Goal: Ask a question

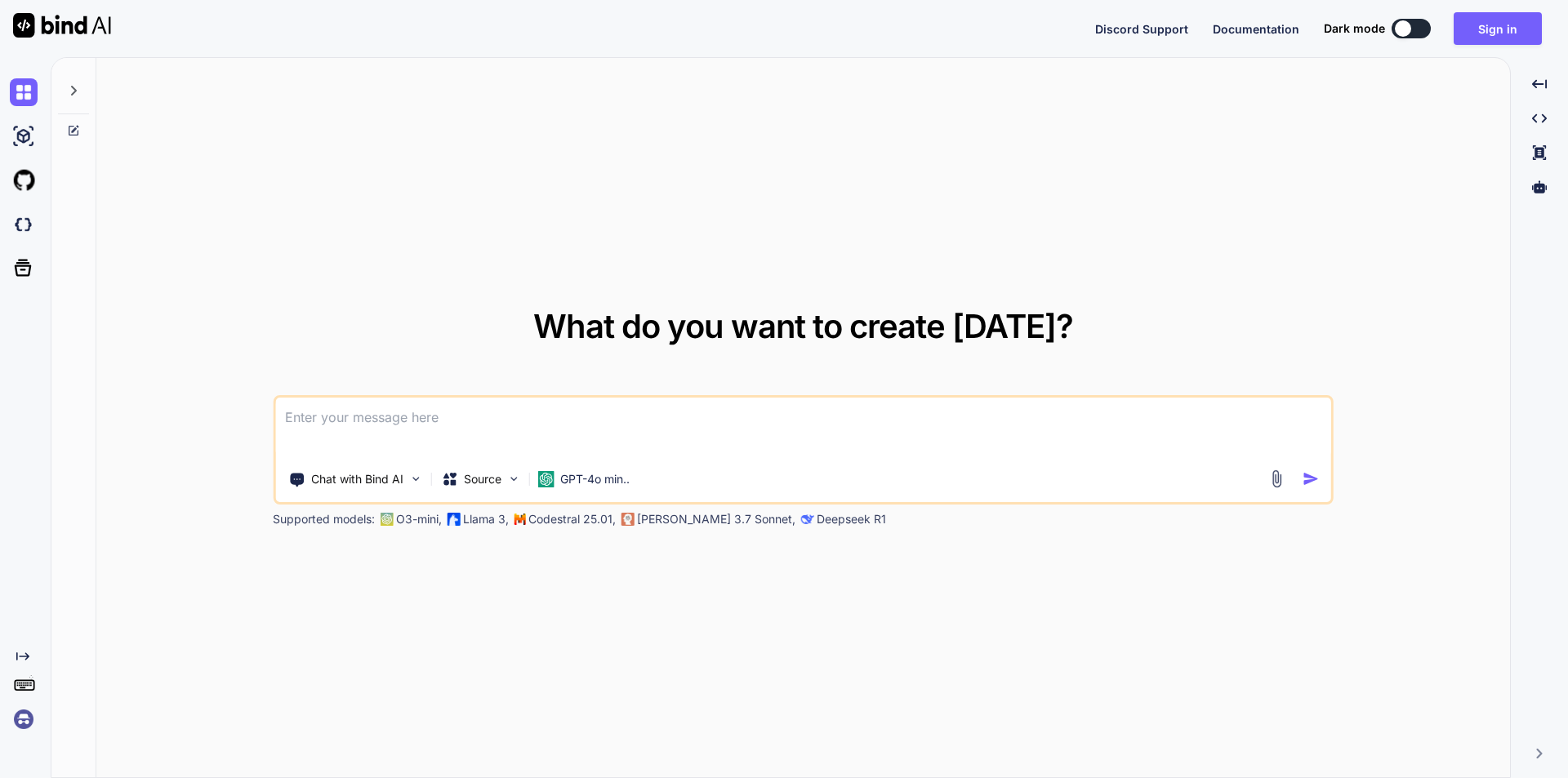
click at [262, 99] on div "What do you want to create today? Chat with Bind AI Source GPT-4o min.. Support…" at bounding box center [803, 418] width 1413 height 721
click at [1474, 28] on button "Sign in" at bounding box center [1497, 28] width 88 height 32
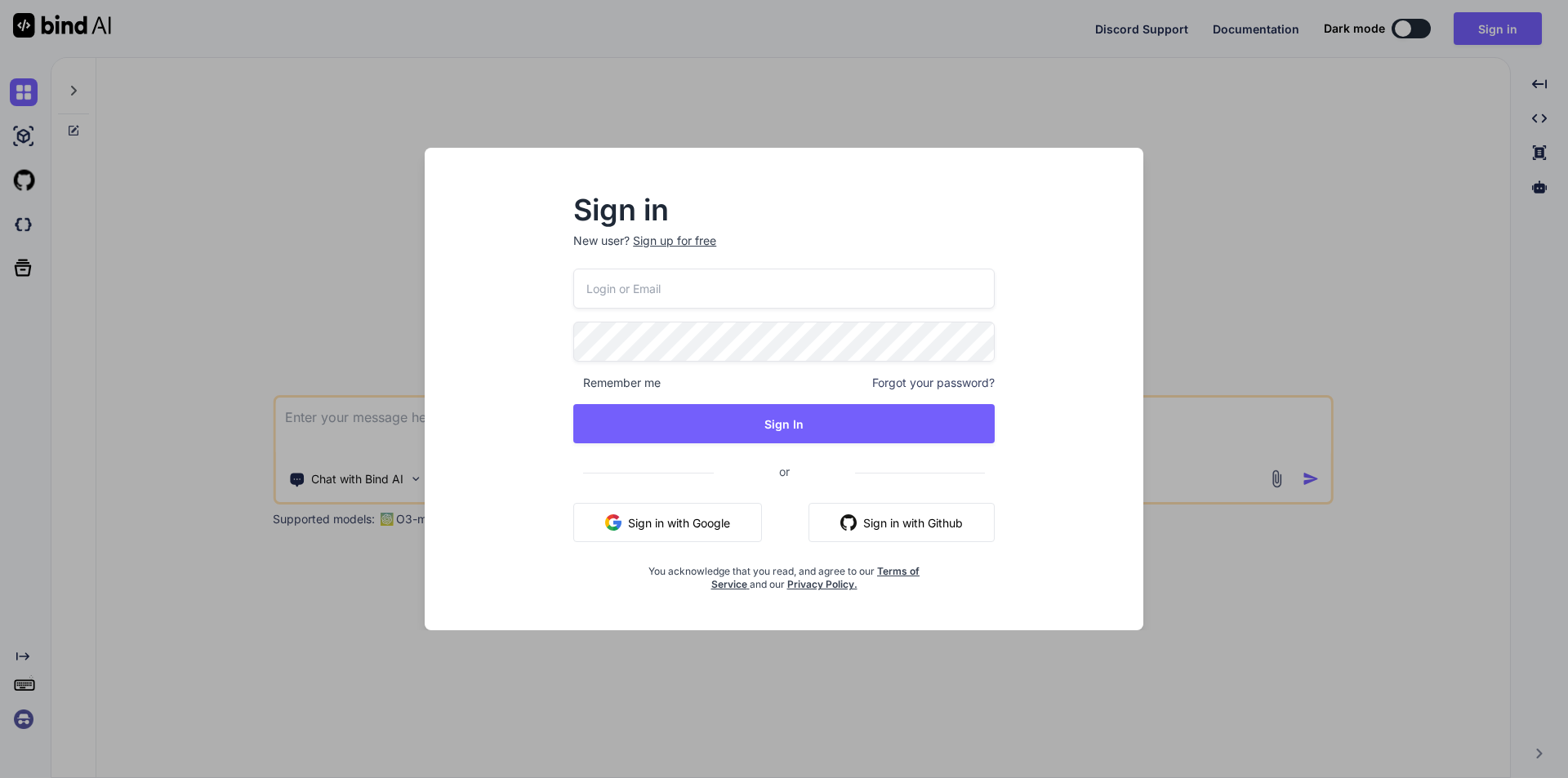
click at [681, 286] on input "email" at bounding box center [783, 289] width 421 height 40
drag, startPoint x: 719, startPoint y: 289, endPoint x: 645, endPoint y: 282, distance: 74.3
click at [594, 290] on input "[EMAIL_ADDRESS][DOMAIN_NAME]" at bounding box center [783, 289] width 421 height 40
click at [761, 283] on input "develop5@yopmail.com" at bounding box center [783, 289] width 421 height 40
drag, startPoint x: 754, startPoint y: 287, endPoint x: 588, endPoint y: 290, distance: 166.0
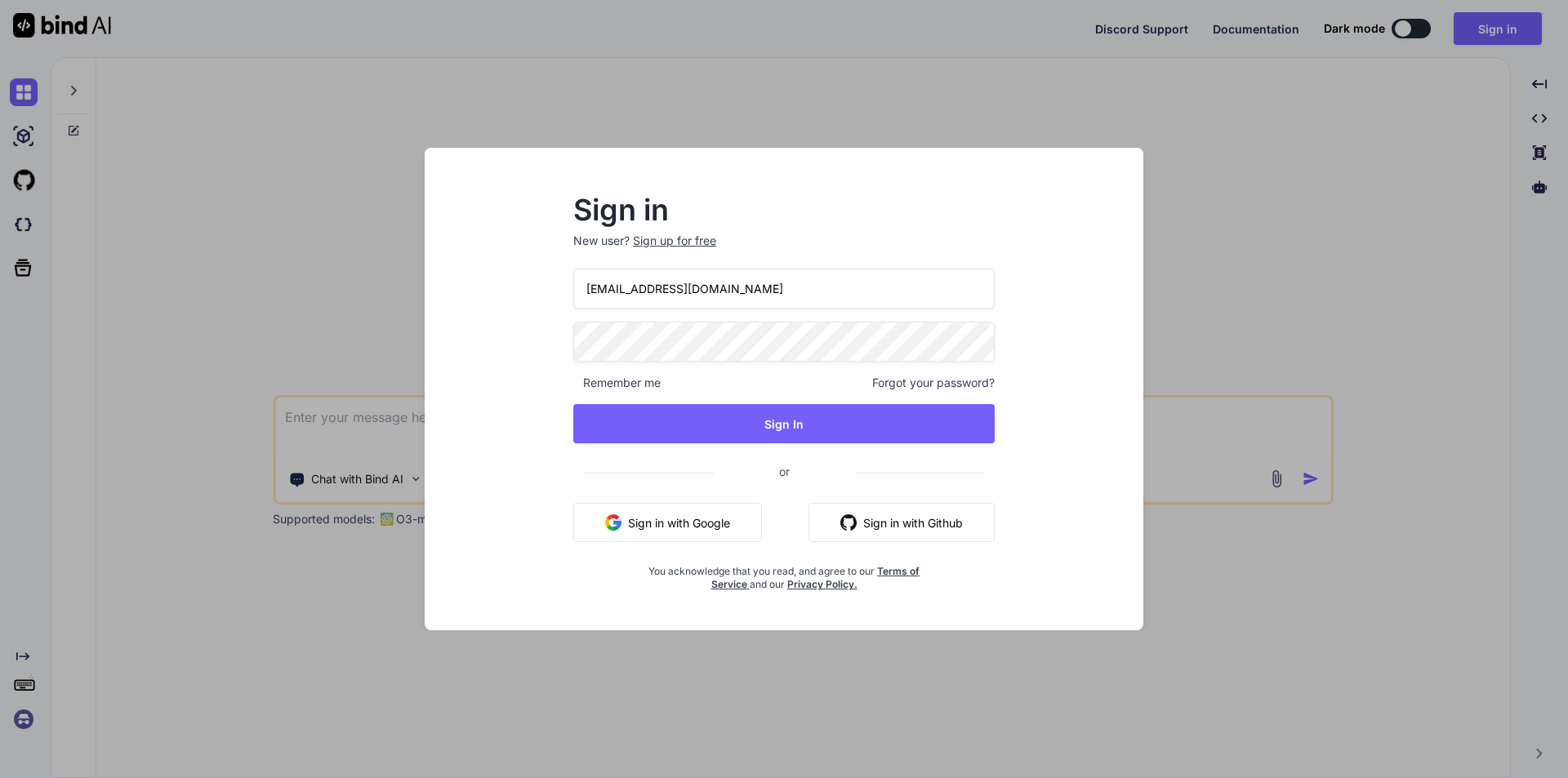
click at [588, 290] on input "develop5@yopmail.com" at bounding box center [783, 289] width 421 height 40
type input "develop5@yopmail.com"
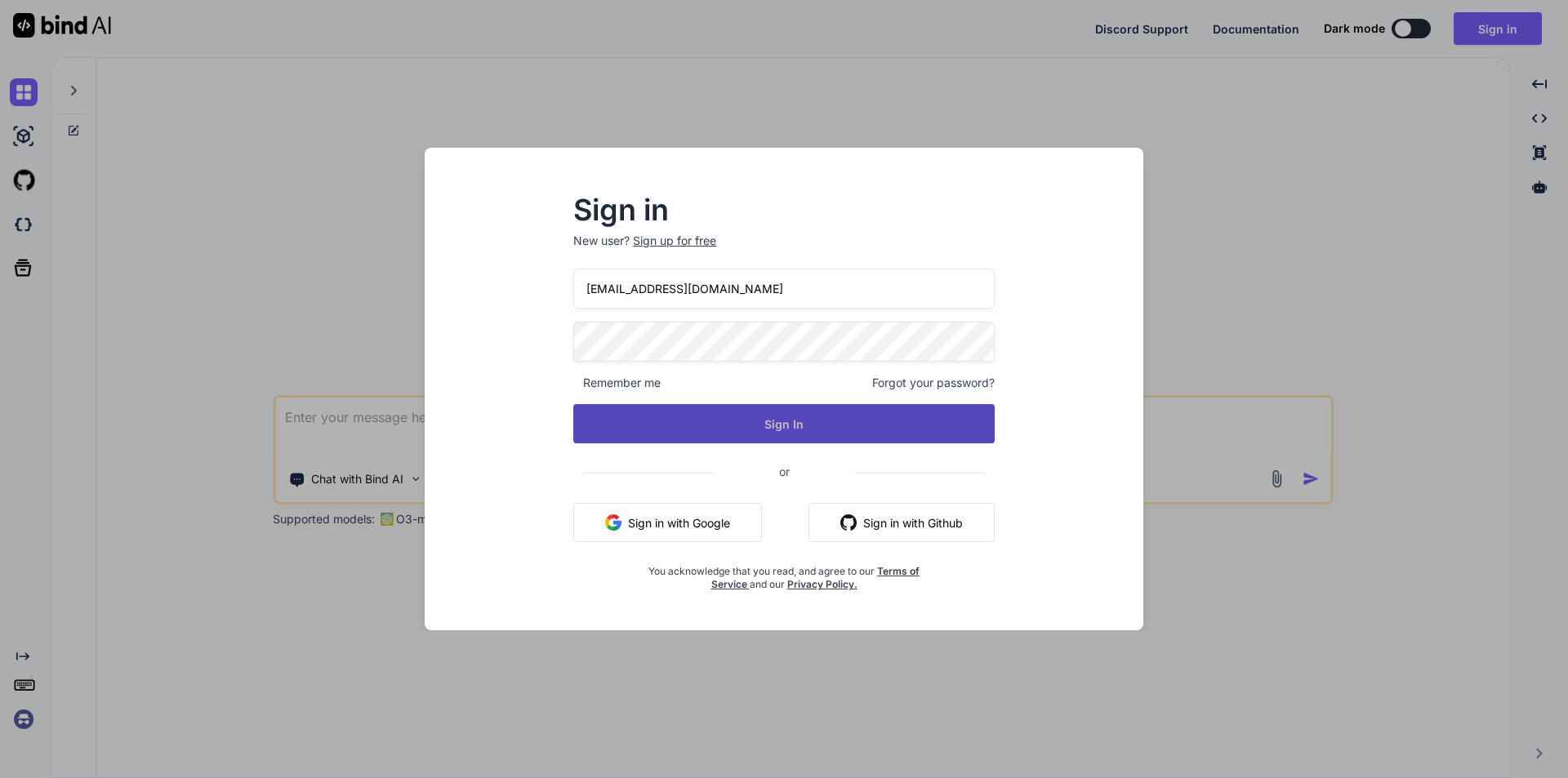
click at [777, 424] on button "Sign In" at bounding box center [783, 424] width 421 height 39
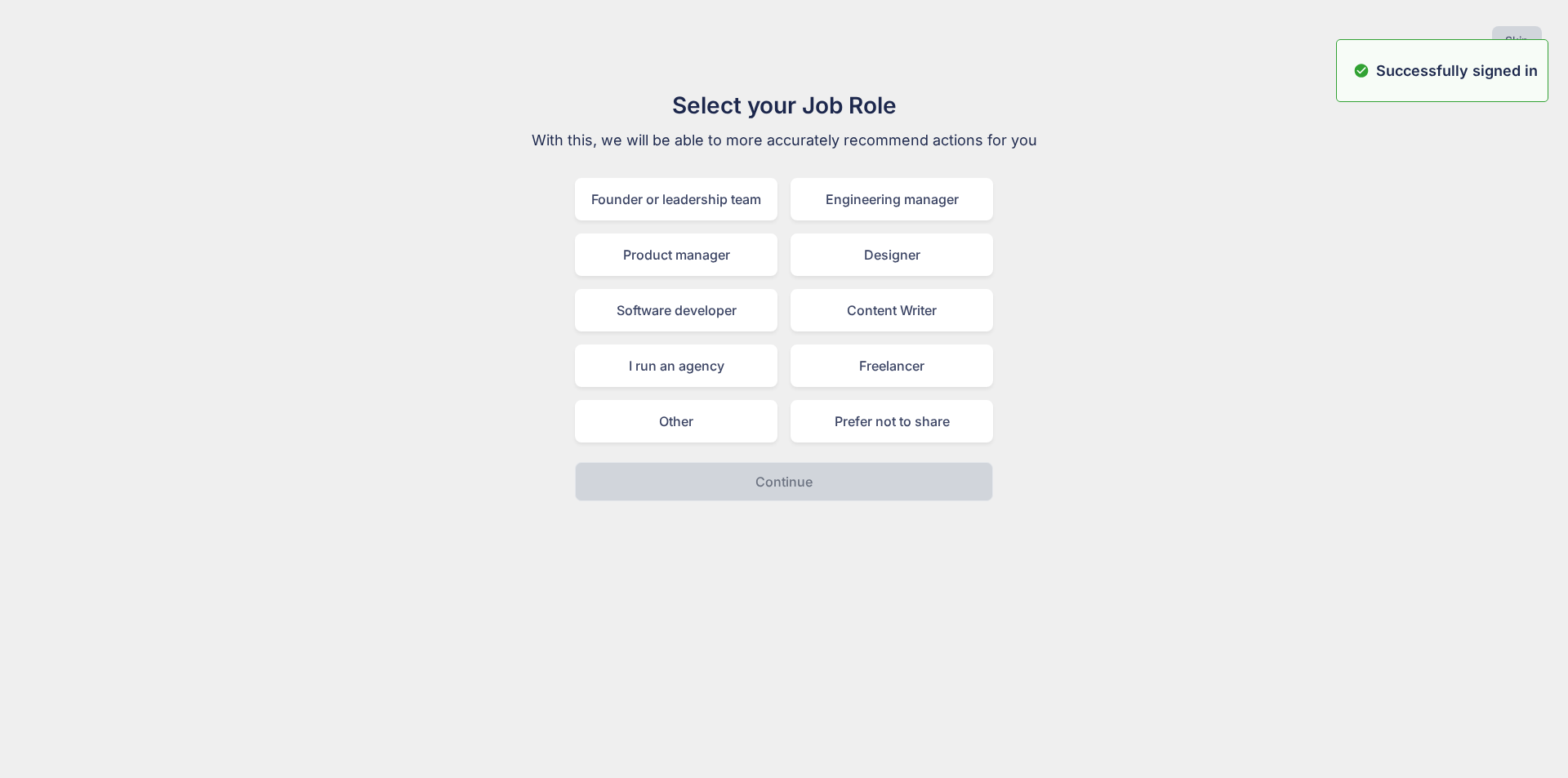
type textarea "x"
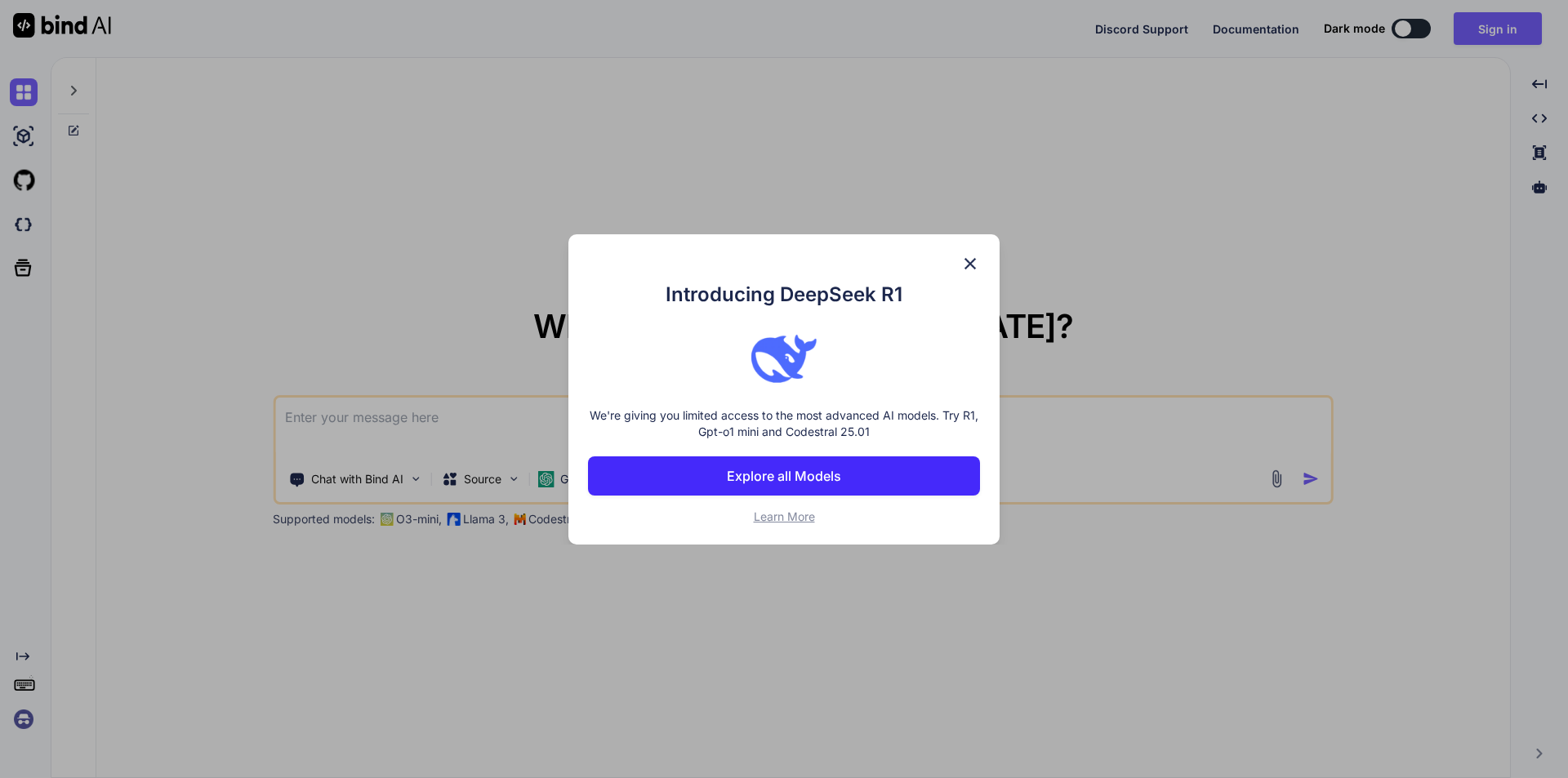
click at [969, 262] on img at bounding box center [970, 263] width 20 height 20
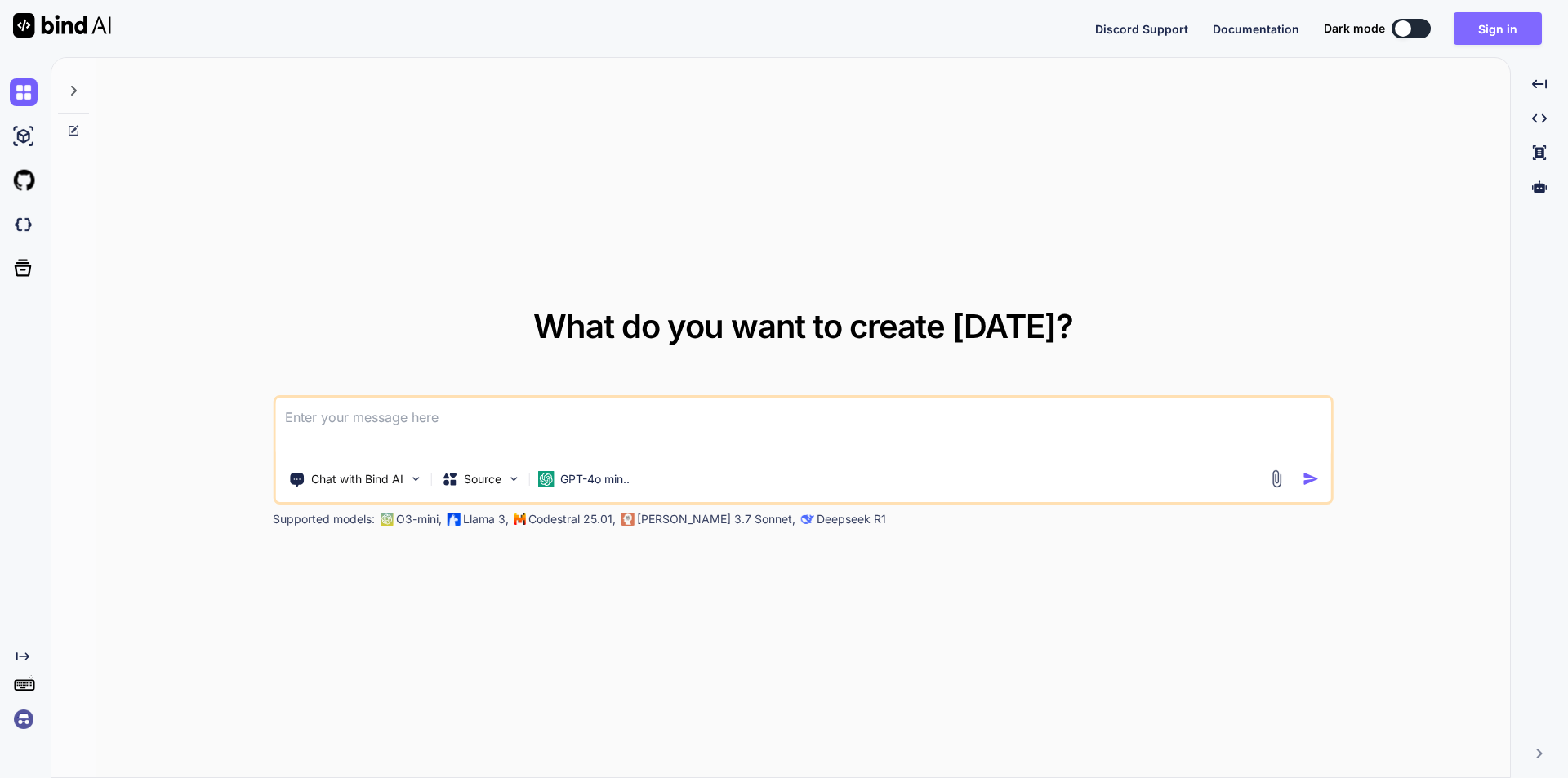
click at [1515, 25] on button "Sign in" at bounding box center [1497, 28] width 88 height 32
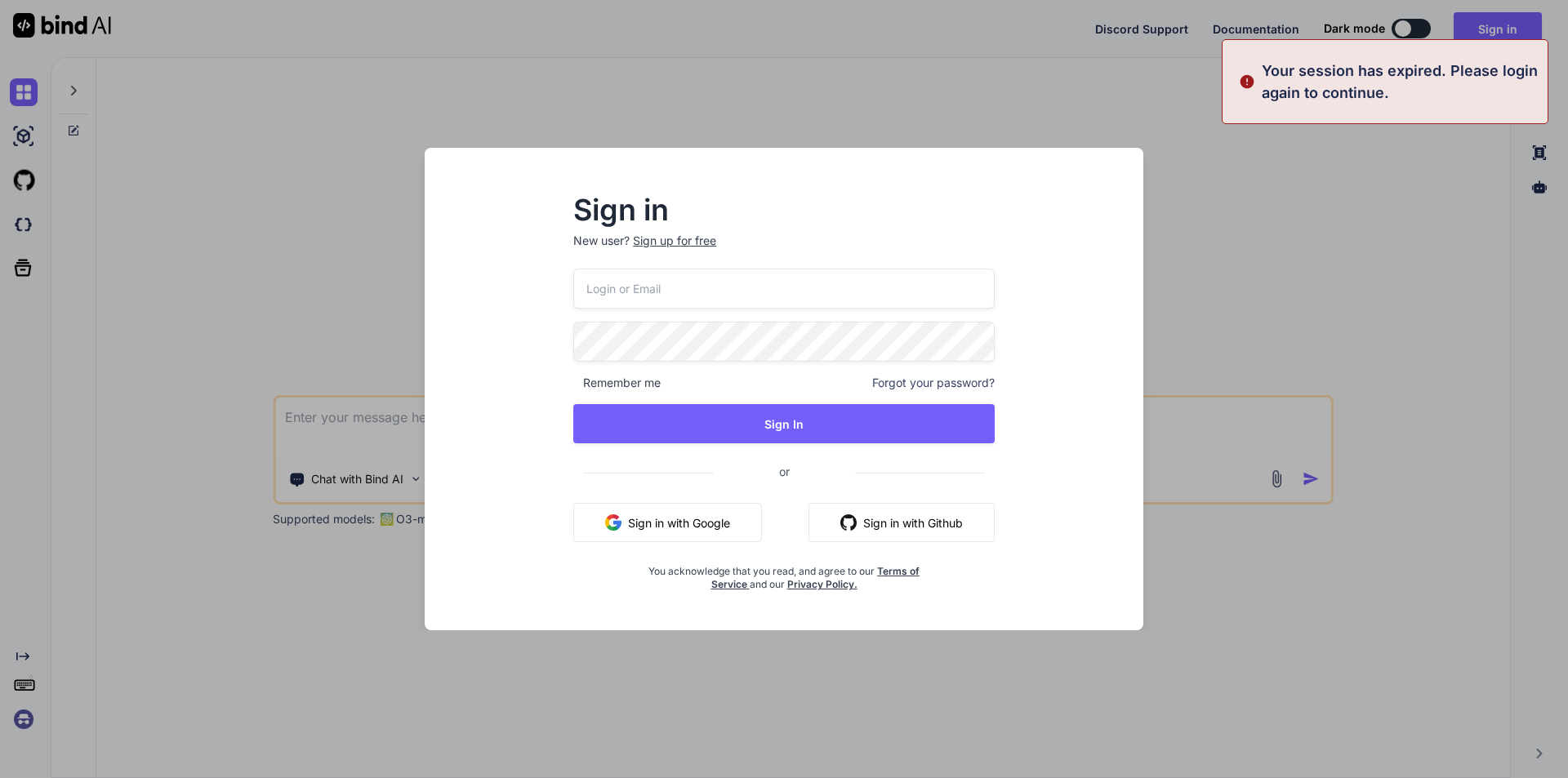
click at [707, 295] on input "email" at bounding box center [783, 289] width 421 height 40
paste input "develop5@yopmail.com"
type input "develop5@yopmail.com"
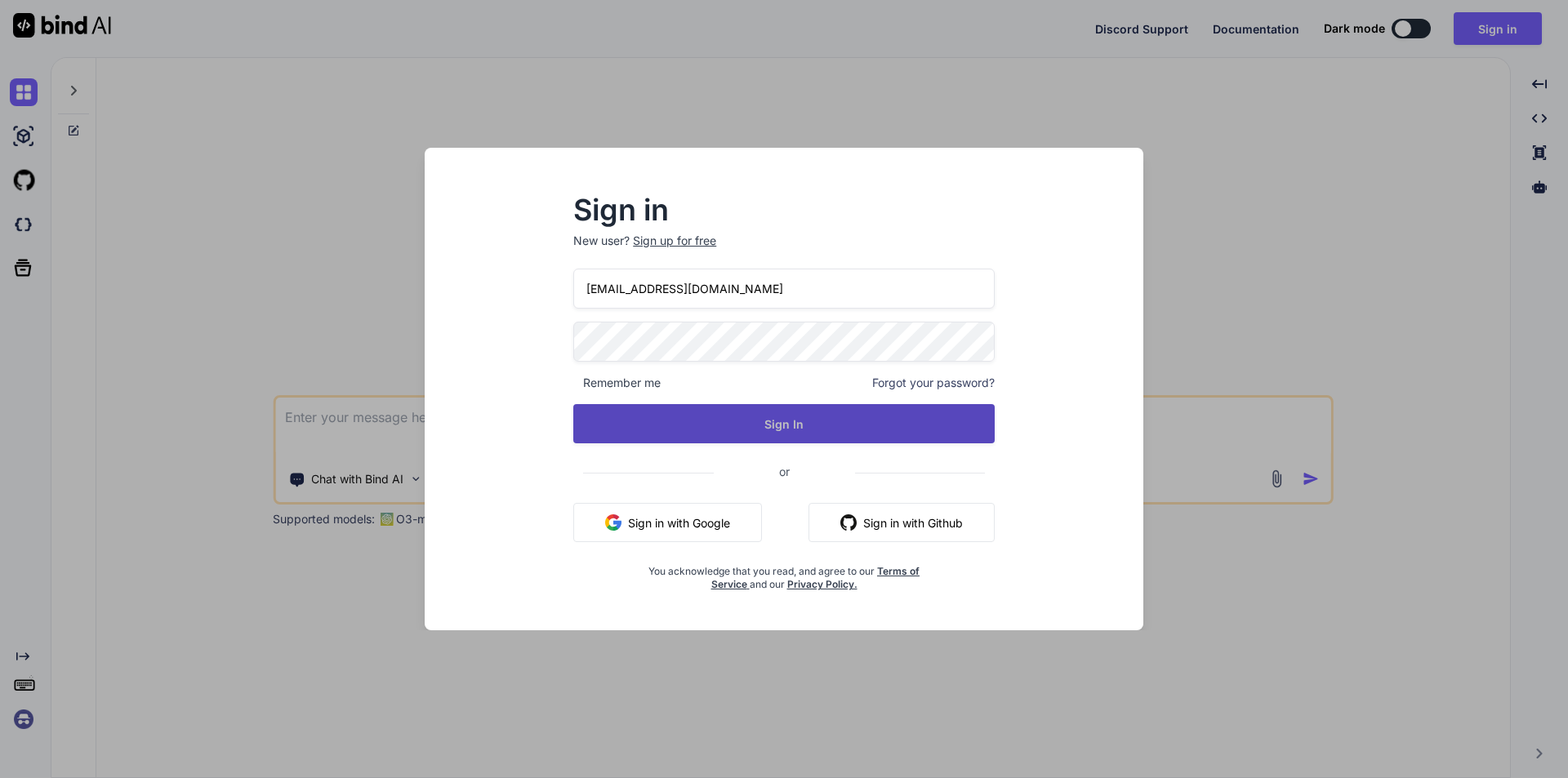
click at [766, 420] on button "Sign In" at bounding box center [783, 424] width 421 height 39
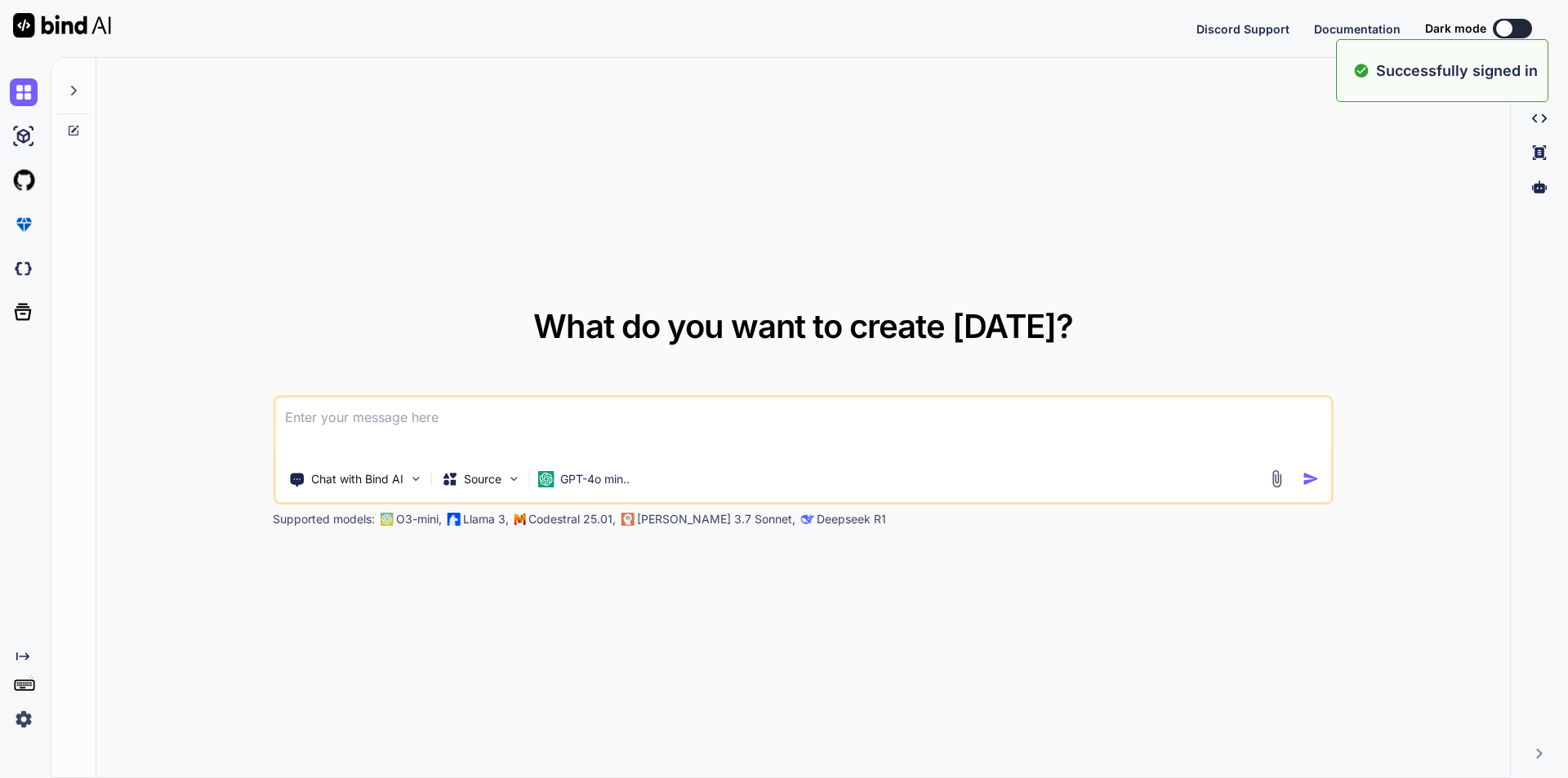
type textarea "x"
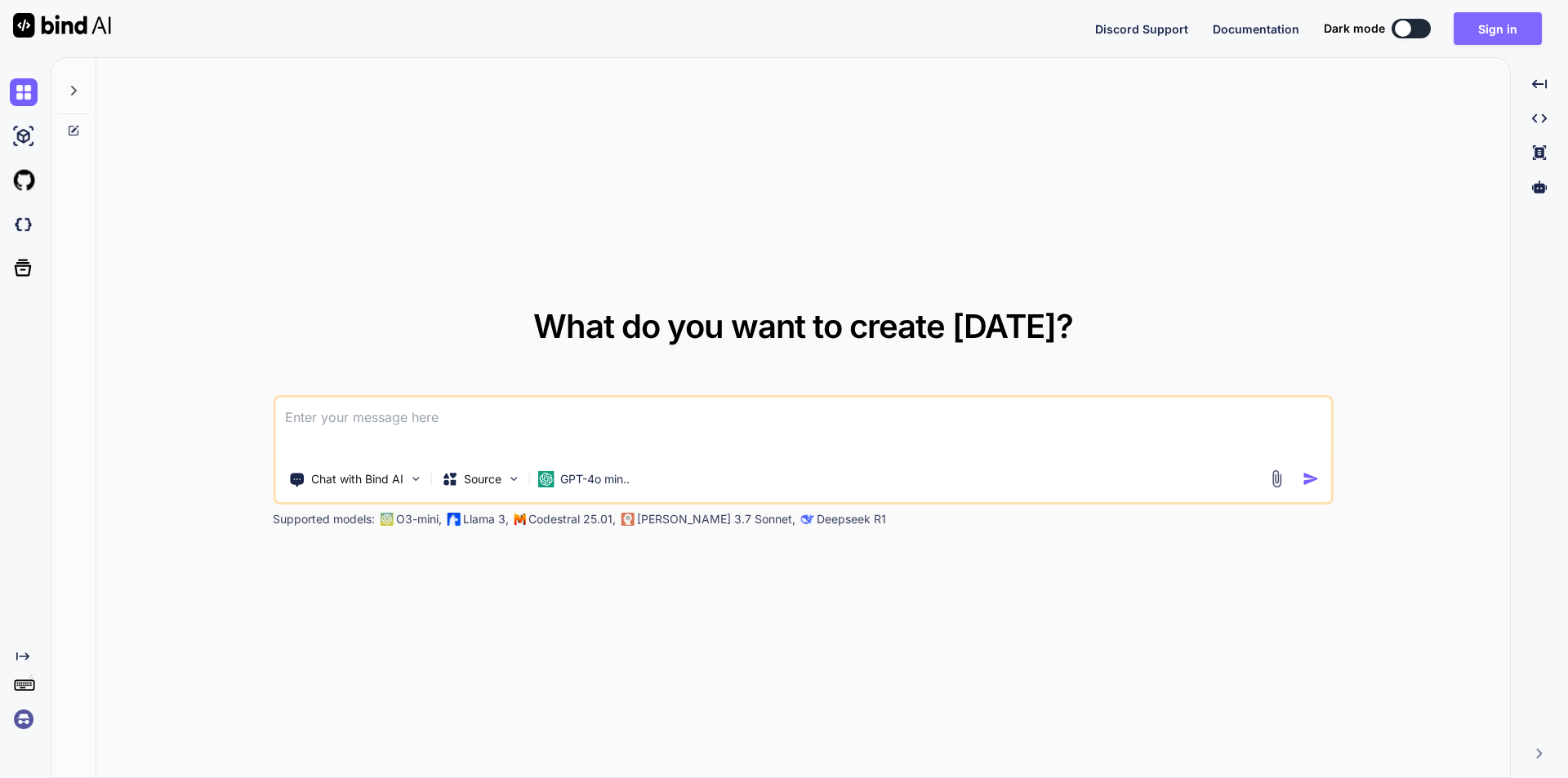
click at [1506, 23] on button "Sign in" at bounding box center [1497, 28] width 88 height 32
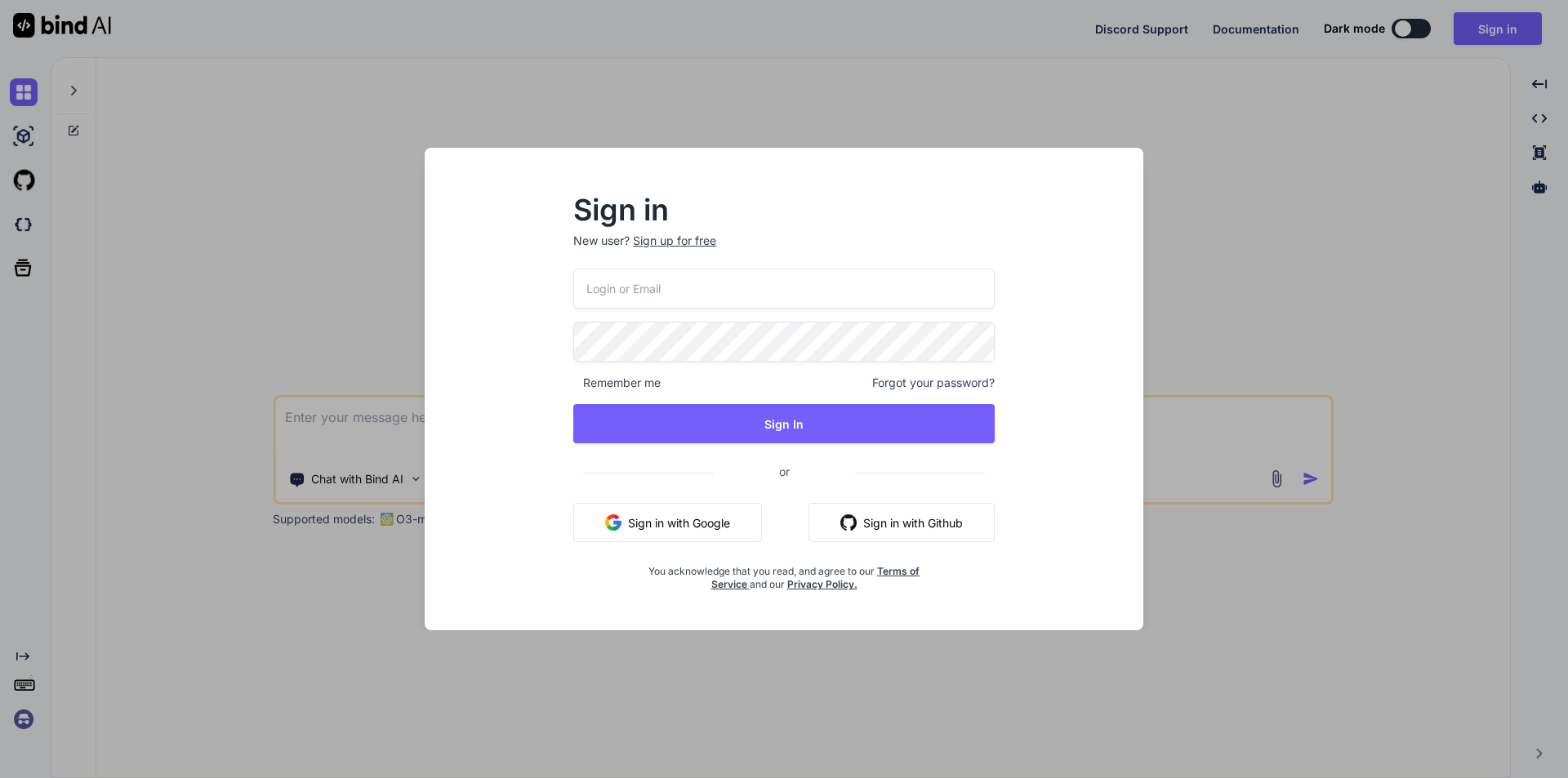
click at [769, 293] on input "email" at bounding box center [783, 289] width 421 height 40
paste input "[EMAIL_ADDRESS][DOMAIN_NAME]"
type input "[EMAIL_ADDRESS][DOMAIN_NAME]"
click at [770, 365] on div "[EMAIL_ADDRESS][DOMAIN_NAME] Remember me Forgot your password? Sign In or Sign …" at bounding box center [783, 430] width 421 height 323
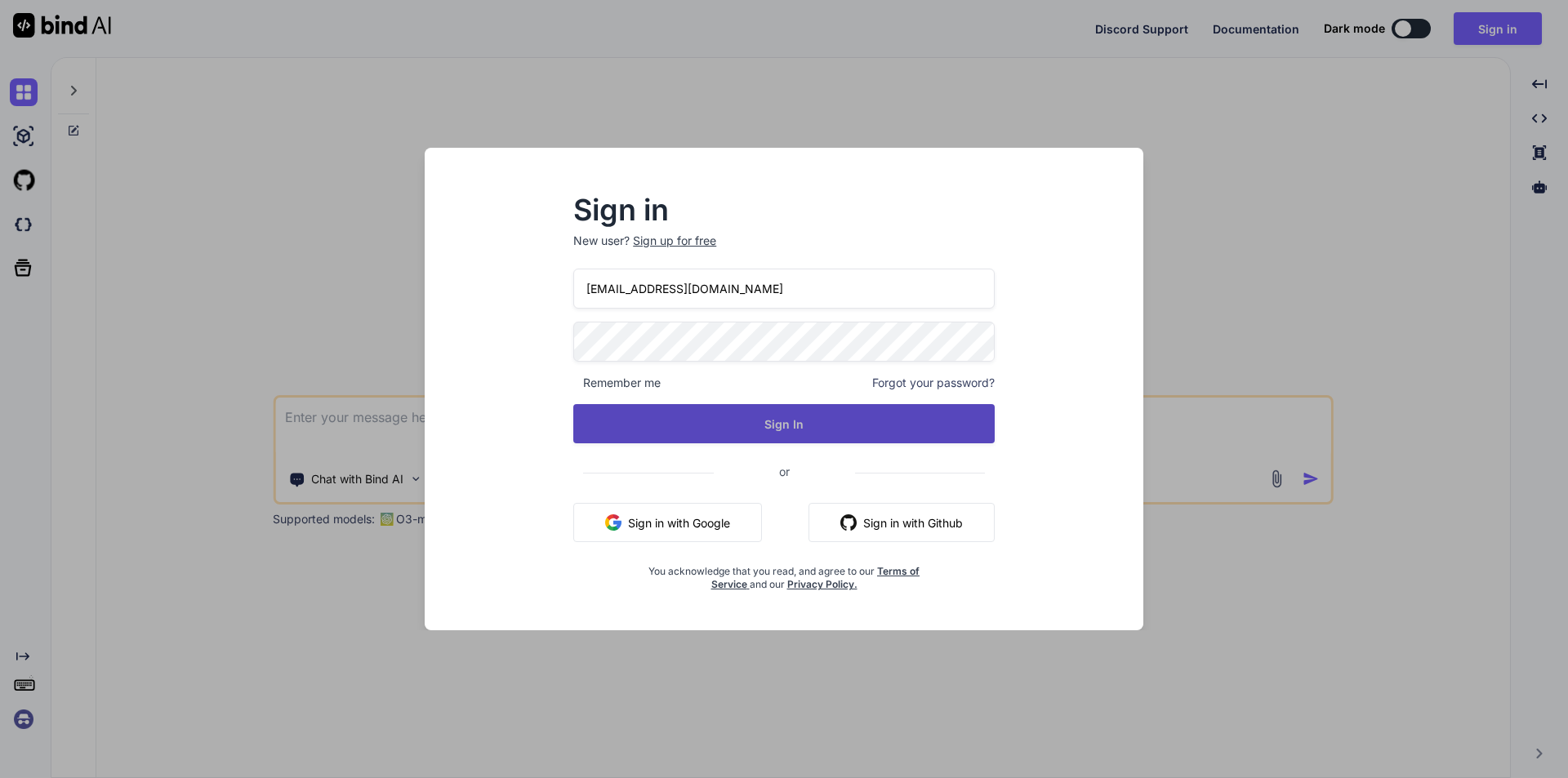
click at [794, 415] on button "Sign In" at bounding box center [783, 424] width 421 height 39
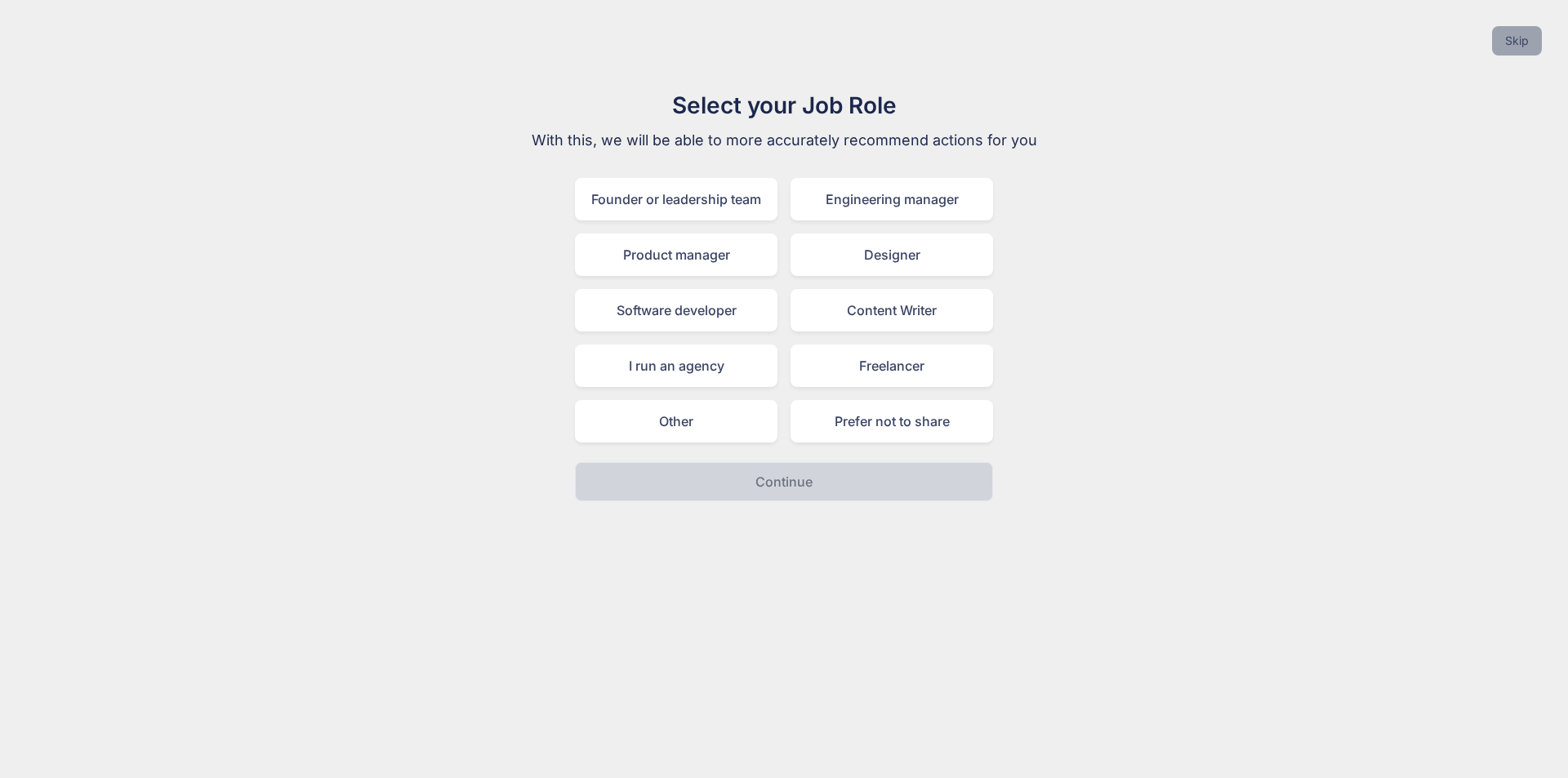
click at [1528, 38] on button "Skip" at bounding box center [1517, 41] width 50 height 29
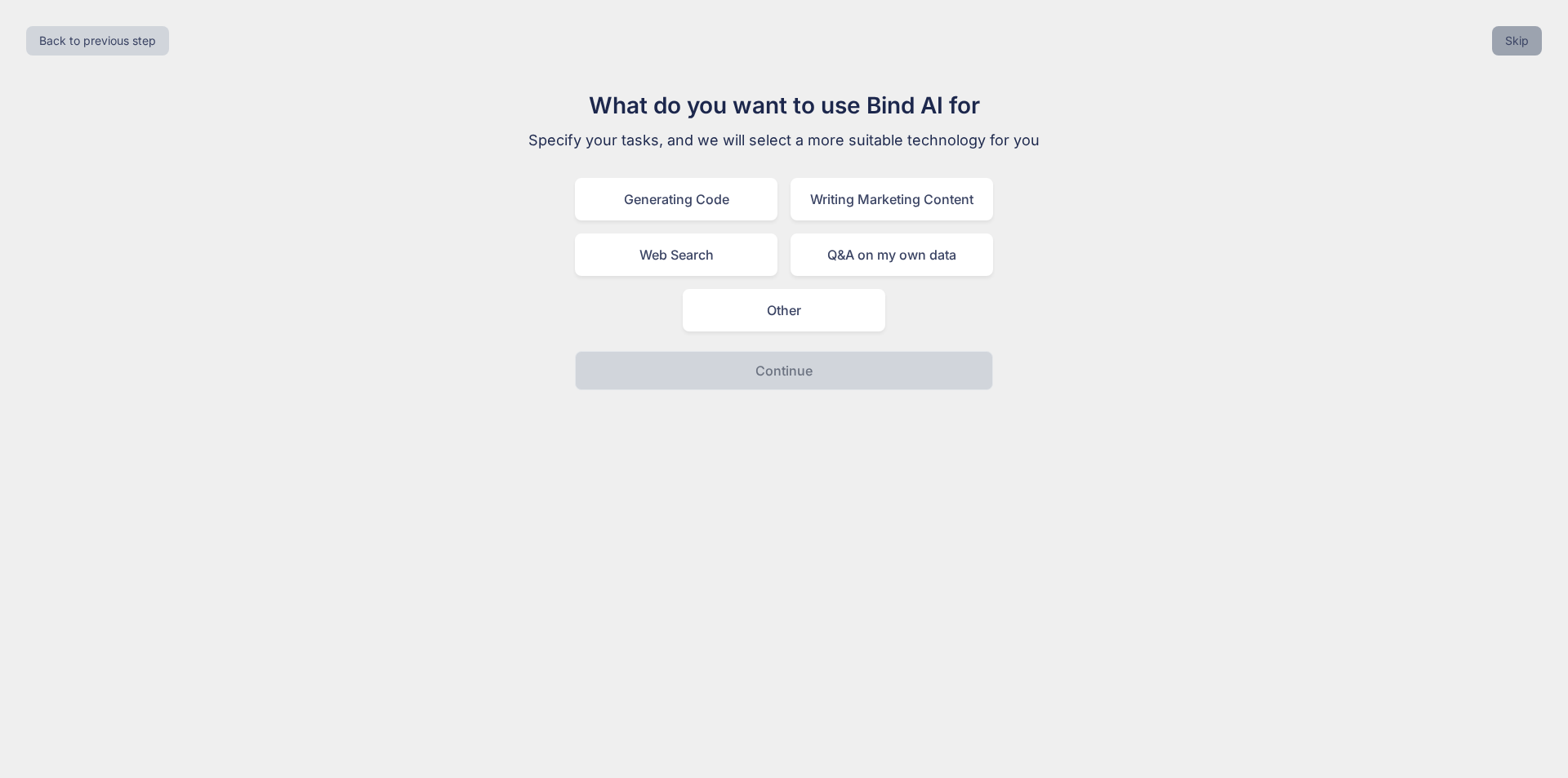
click at [1501, 41] on button "Skip" at bounding box center [1517, 41] width 50 height 29
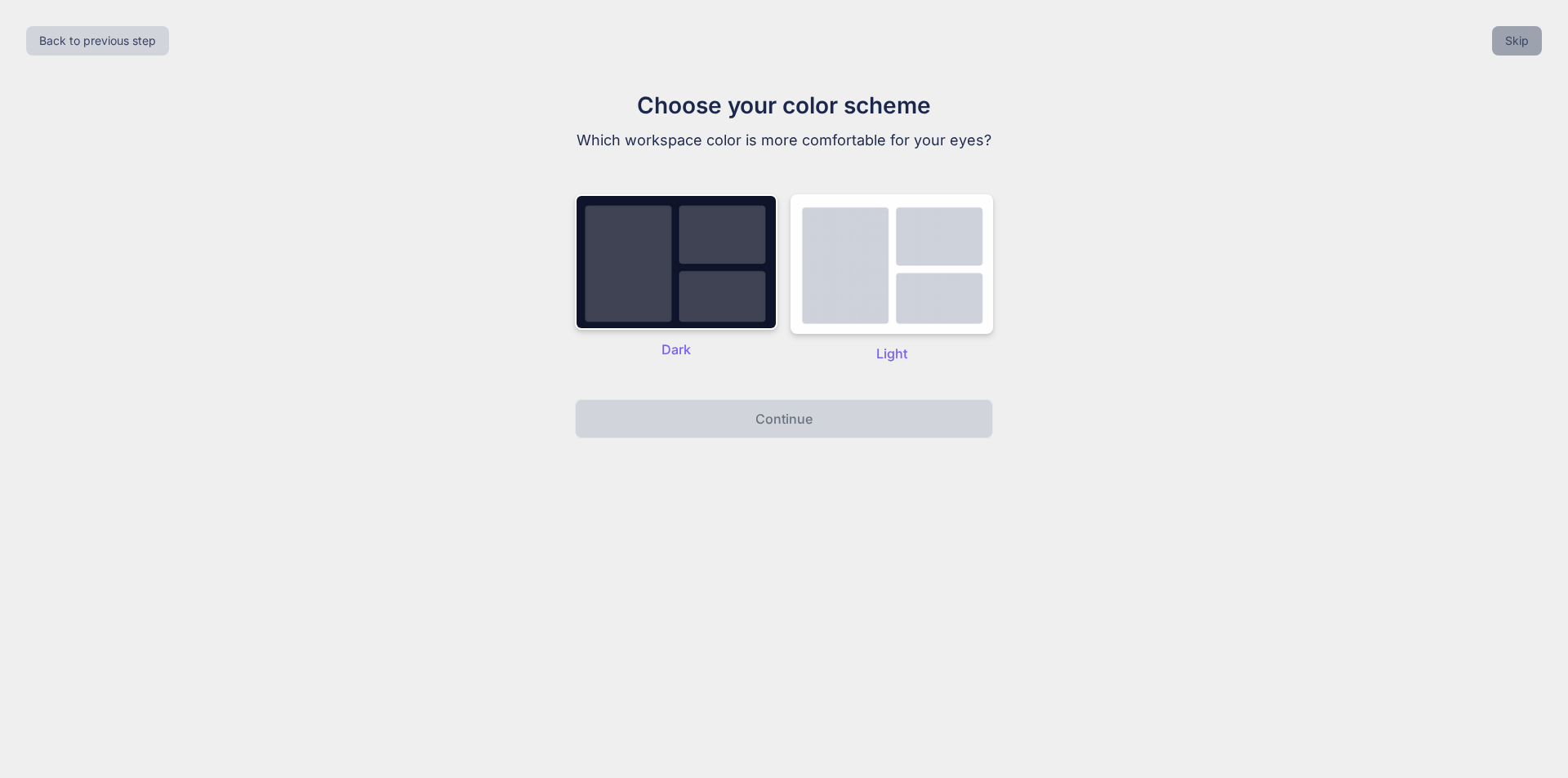
click at [1501, 49] on button "Skip" at bounding box center [1517, 41] width 50 height 29
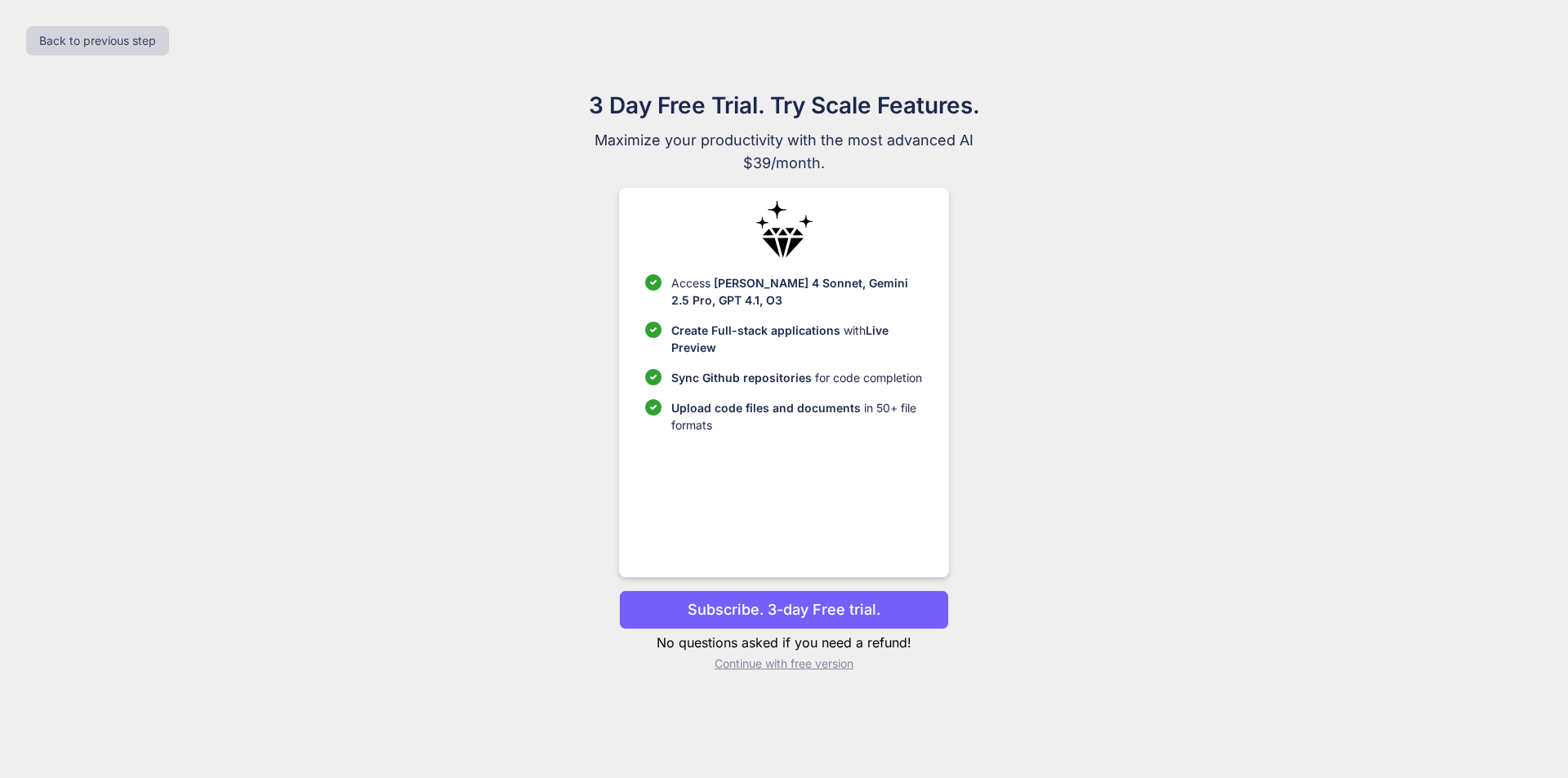
click at [814, 661] on p "Continue with free version" at bounding box center [783, 664] width 329 height 16
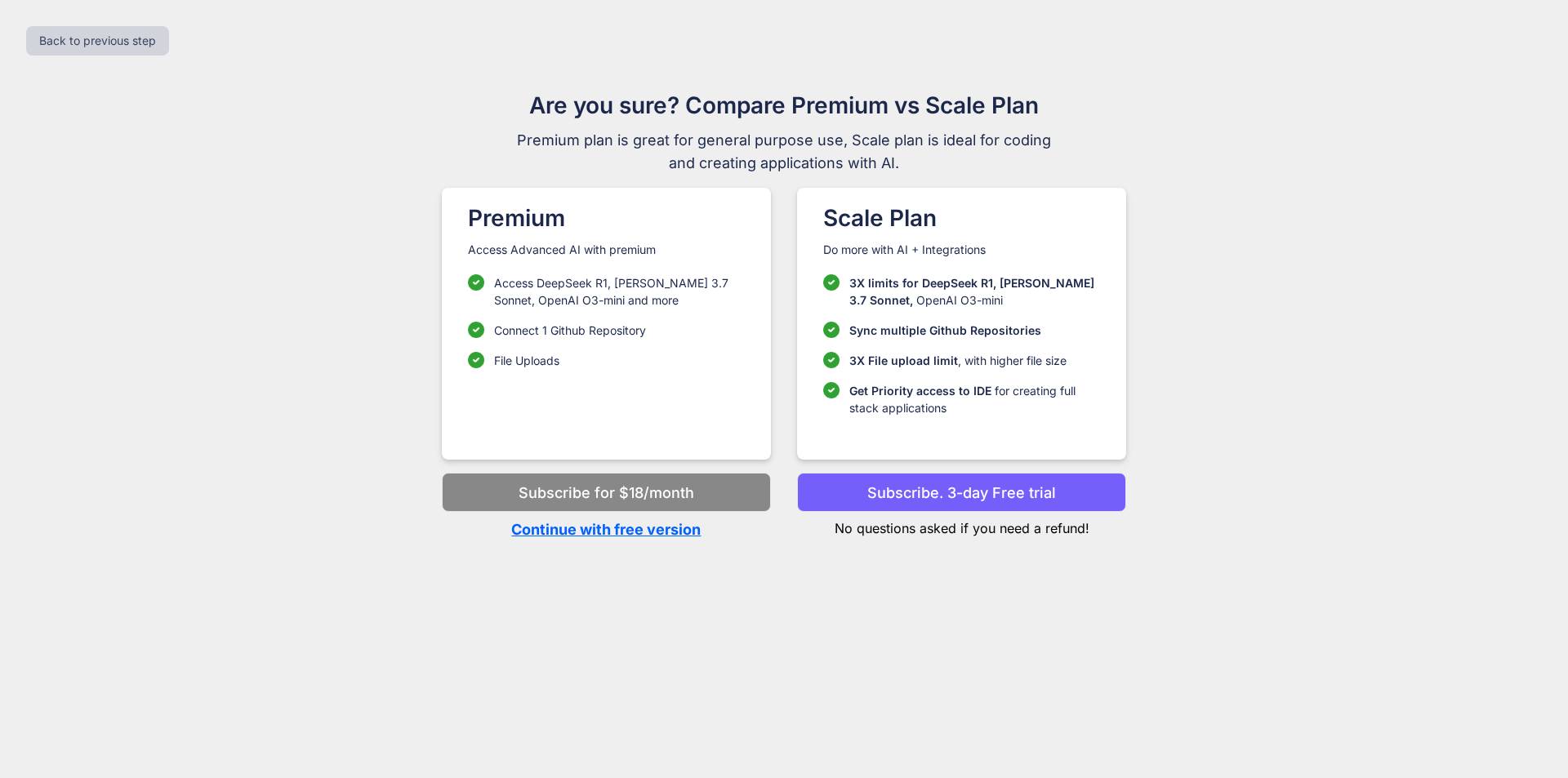
click at [654, 542] on div "Back to previous step Are you sure? Compare Premium vs Scale Plan Premium plan …" at bounding box center [784, 389] width 1568 height 778
click at [651, 529] on p "Continue with free version" at bounding box center [606, 529] width 329 height 22
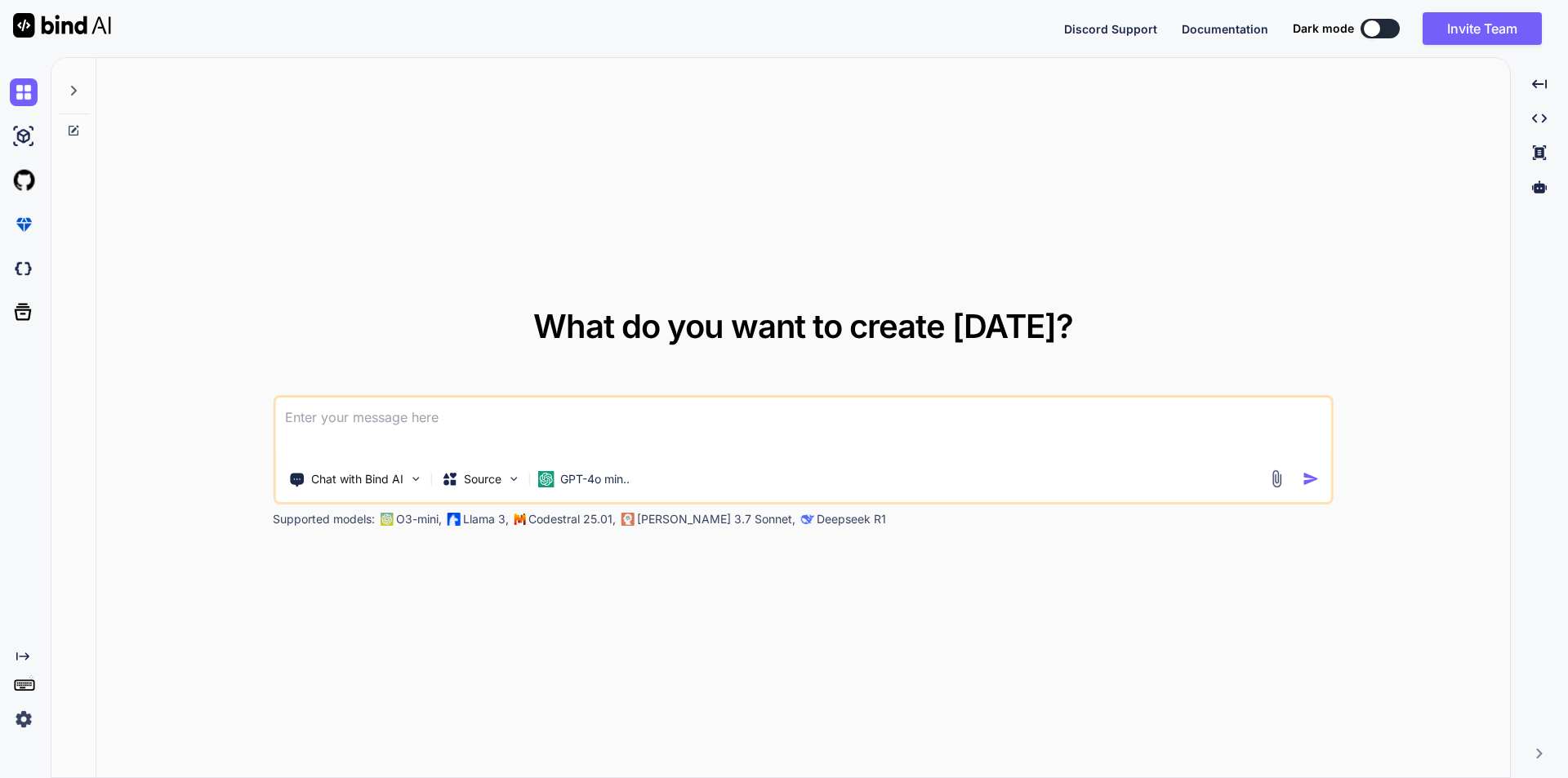
click at [585, 418] on textarea at bounding box center [803, 428] width 1056 height 61
type textarea "x"
type textarea "/"
type textarea "x"
type textarea "//"
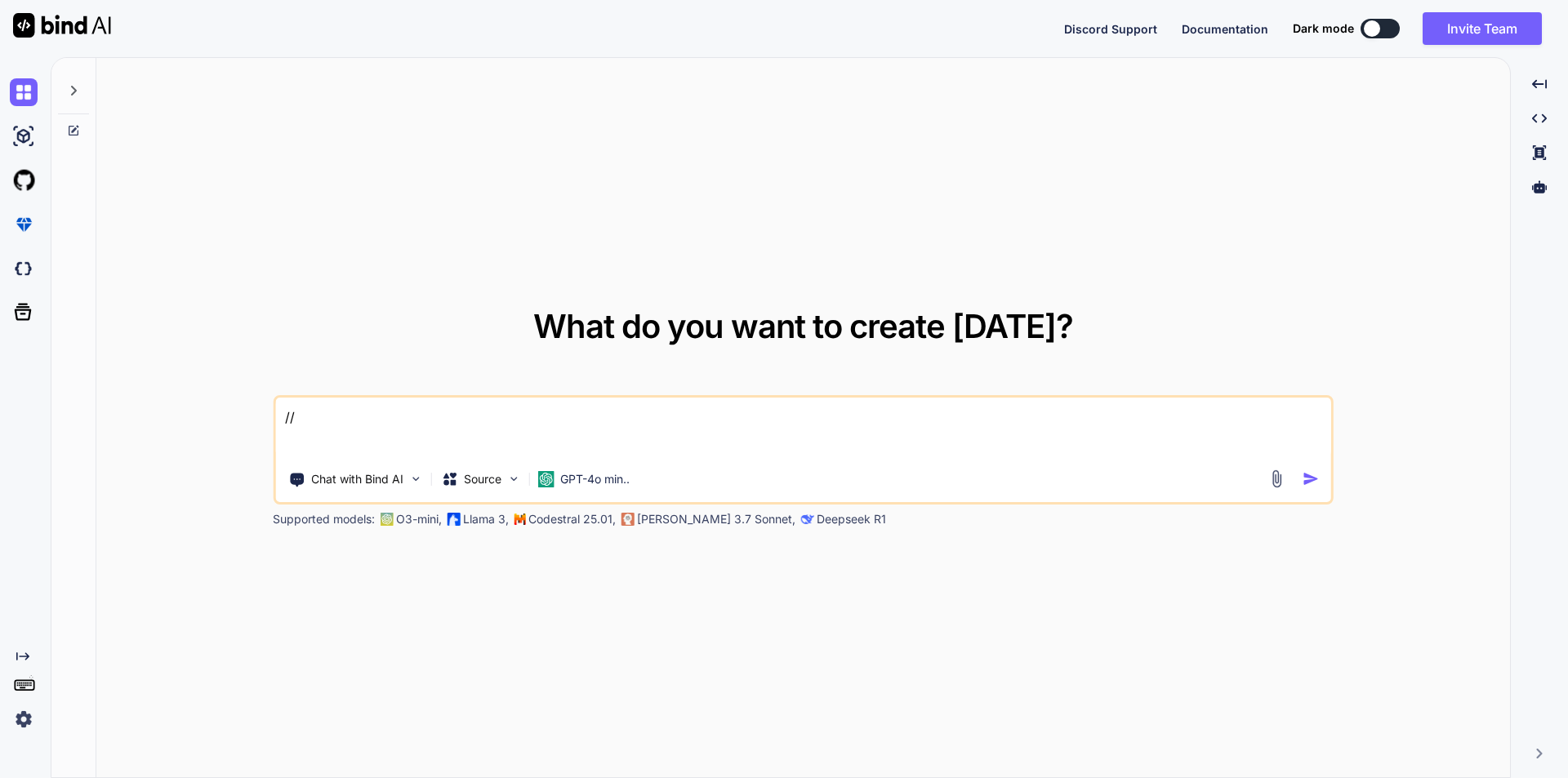
type textarea "x"
type textarea "//"
type textarea "x"
type textarea "// b"
type textarea "x"
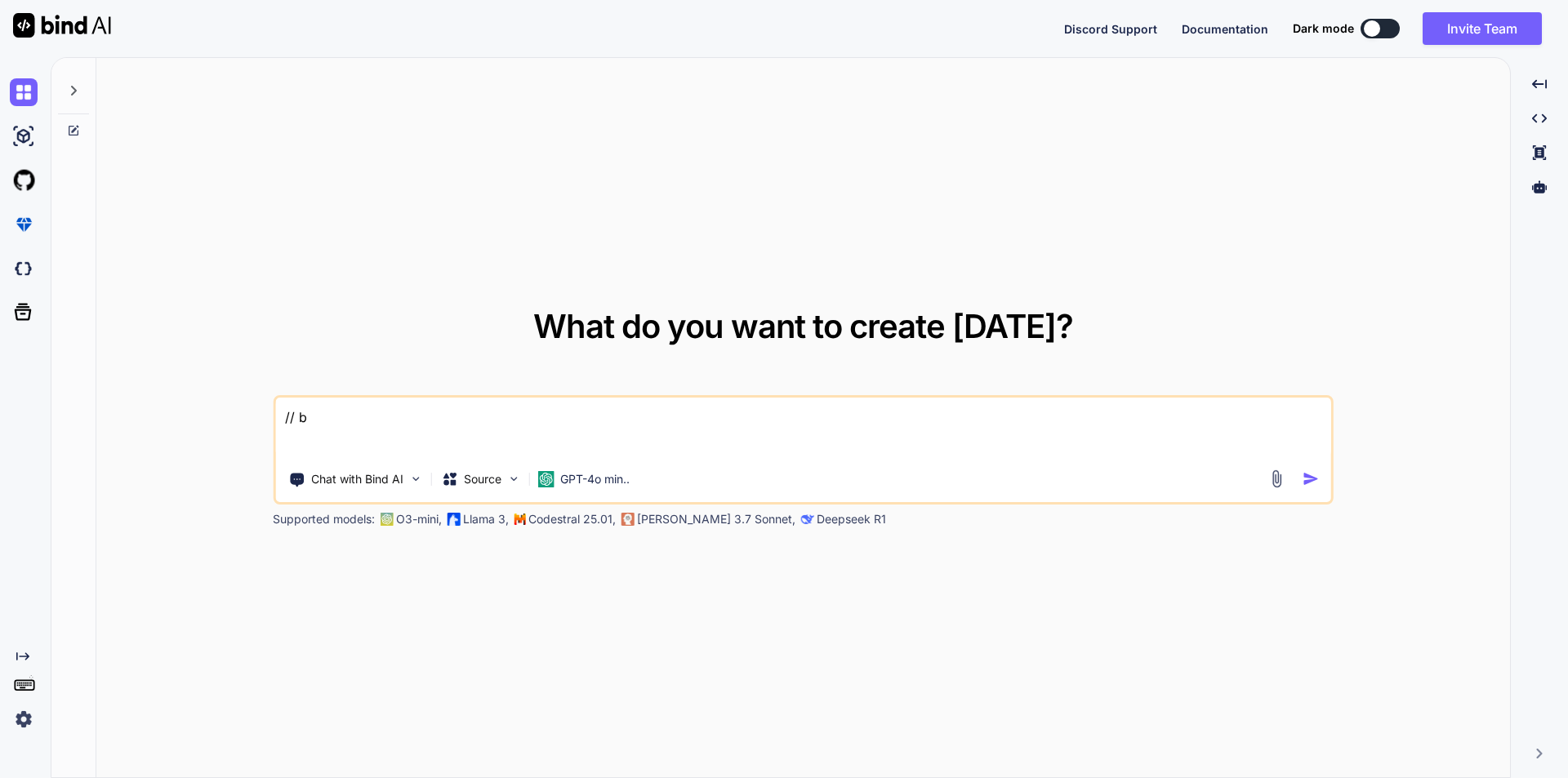
type textarea "// bl"
type textarea "x"
type textarea "// bla"
type textarea "x"
type textarea "// blad"
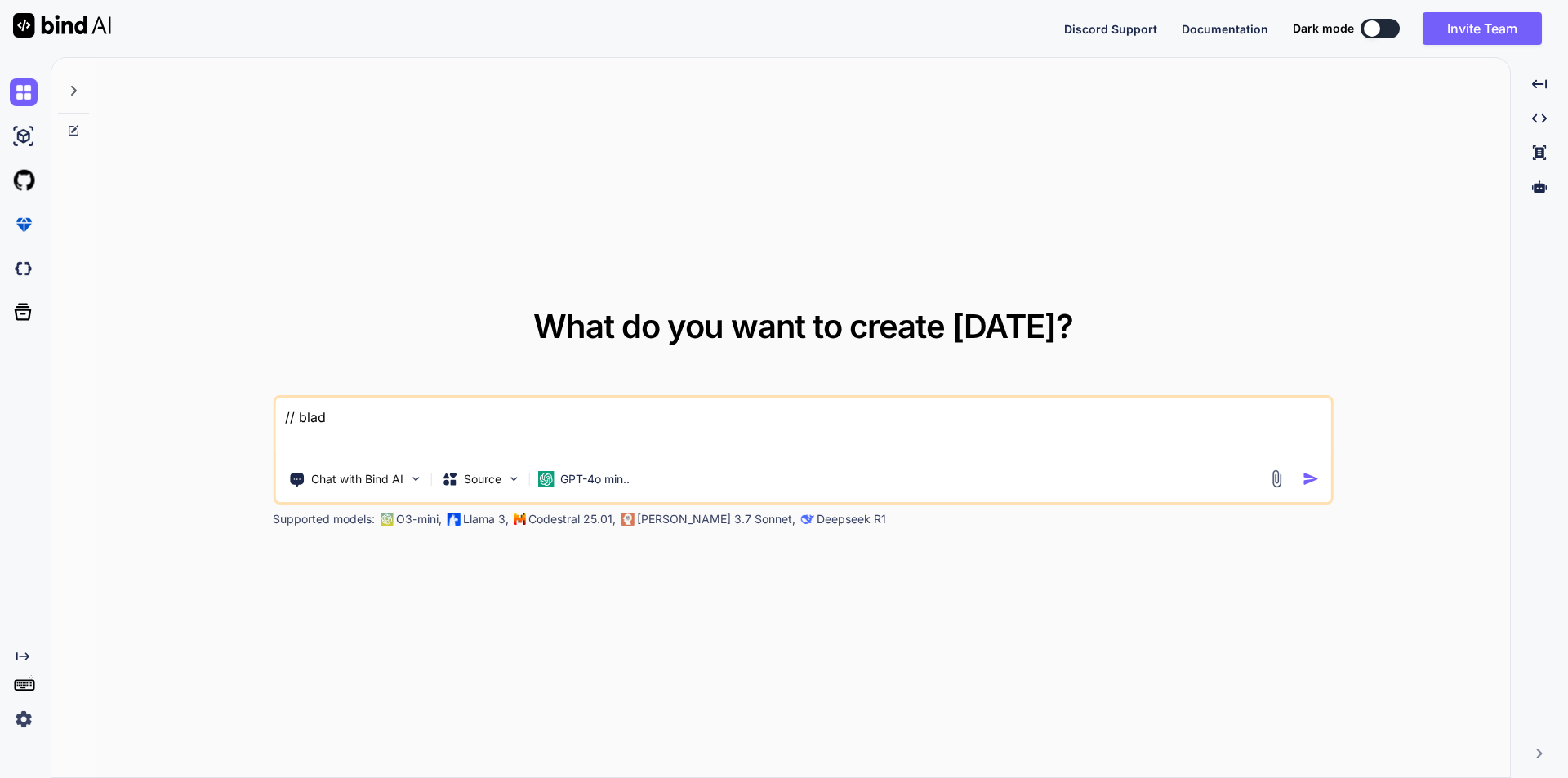
type textarea "x"
type textarea "// blade"
type textarea "x"
type textarea "// blade"
type textarea "x"
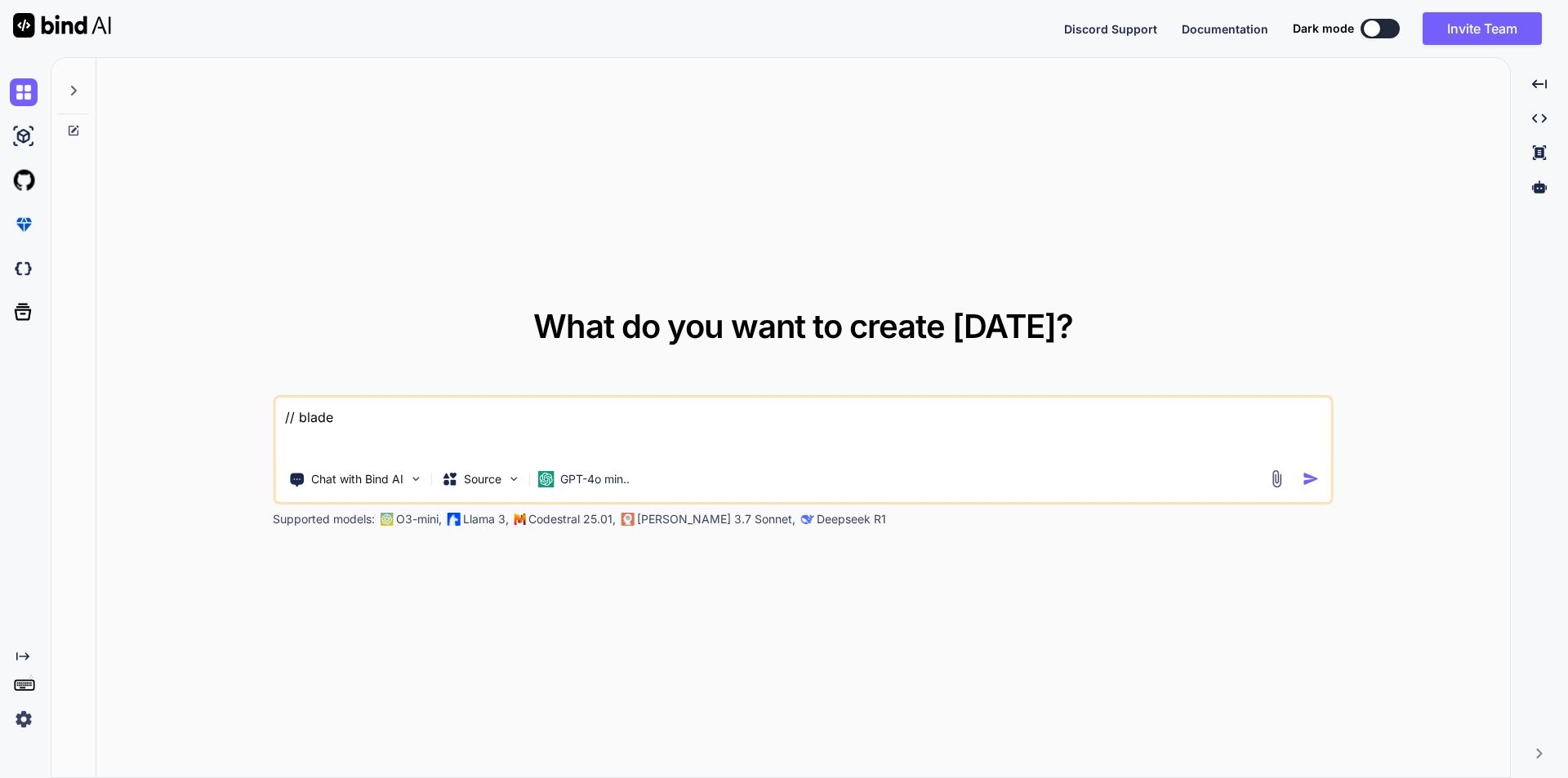
type textarea "// blade f"
type textarea "x"
type textarea "// blade fi"
type textarea "x"
type textarea "// blade fil"
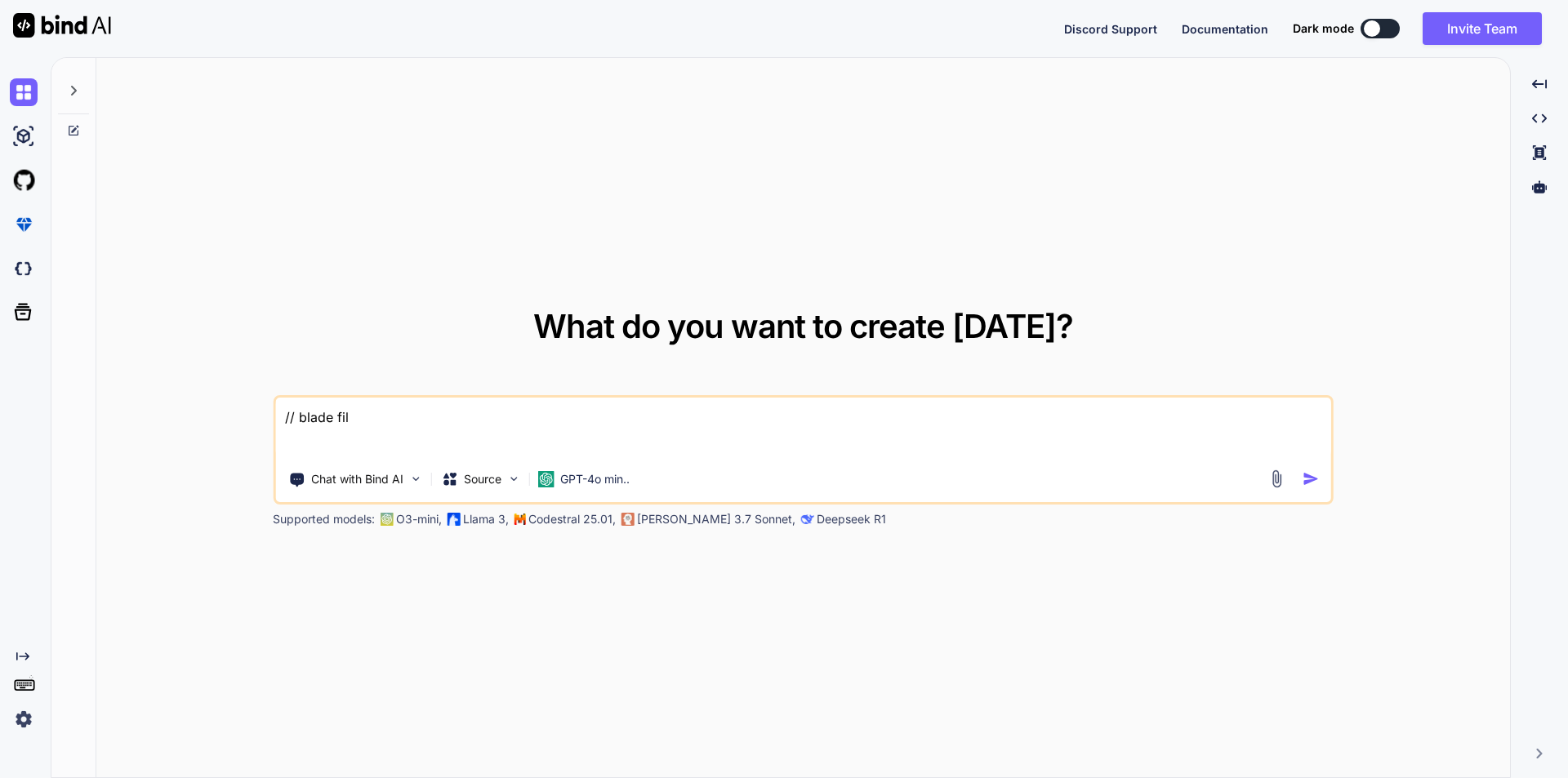
type textarea "x"
type textarea "// blade file"
type textarea "x"
type textarea "// blade file"
type textarea "x"
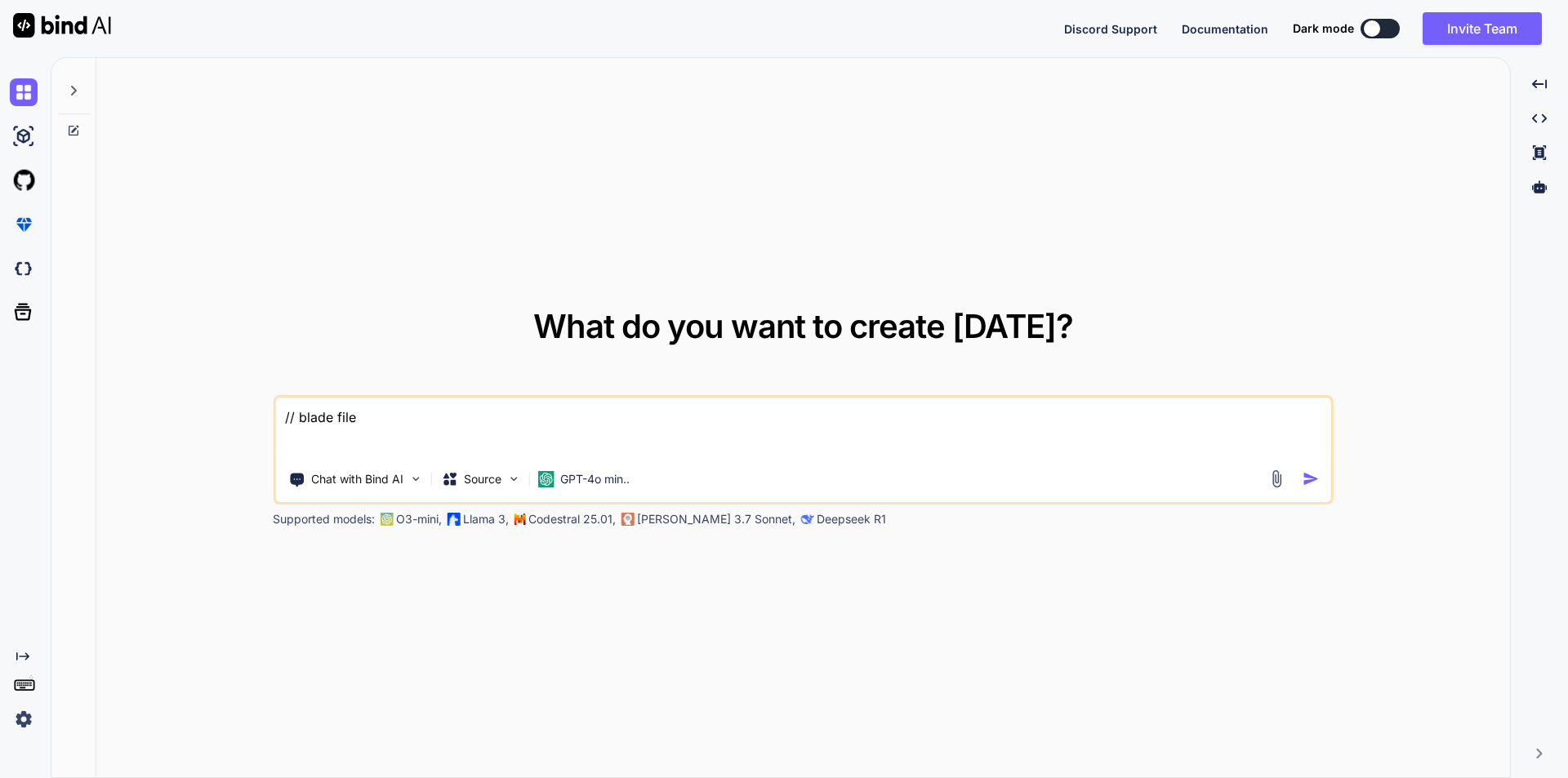
type textarea "// blade file c"
type textarea "x"
type textarea "// blade file co"
type textarea "x"
type textarea "// blade file cod"
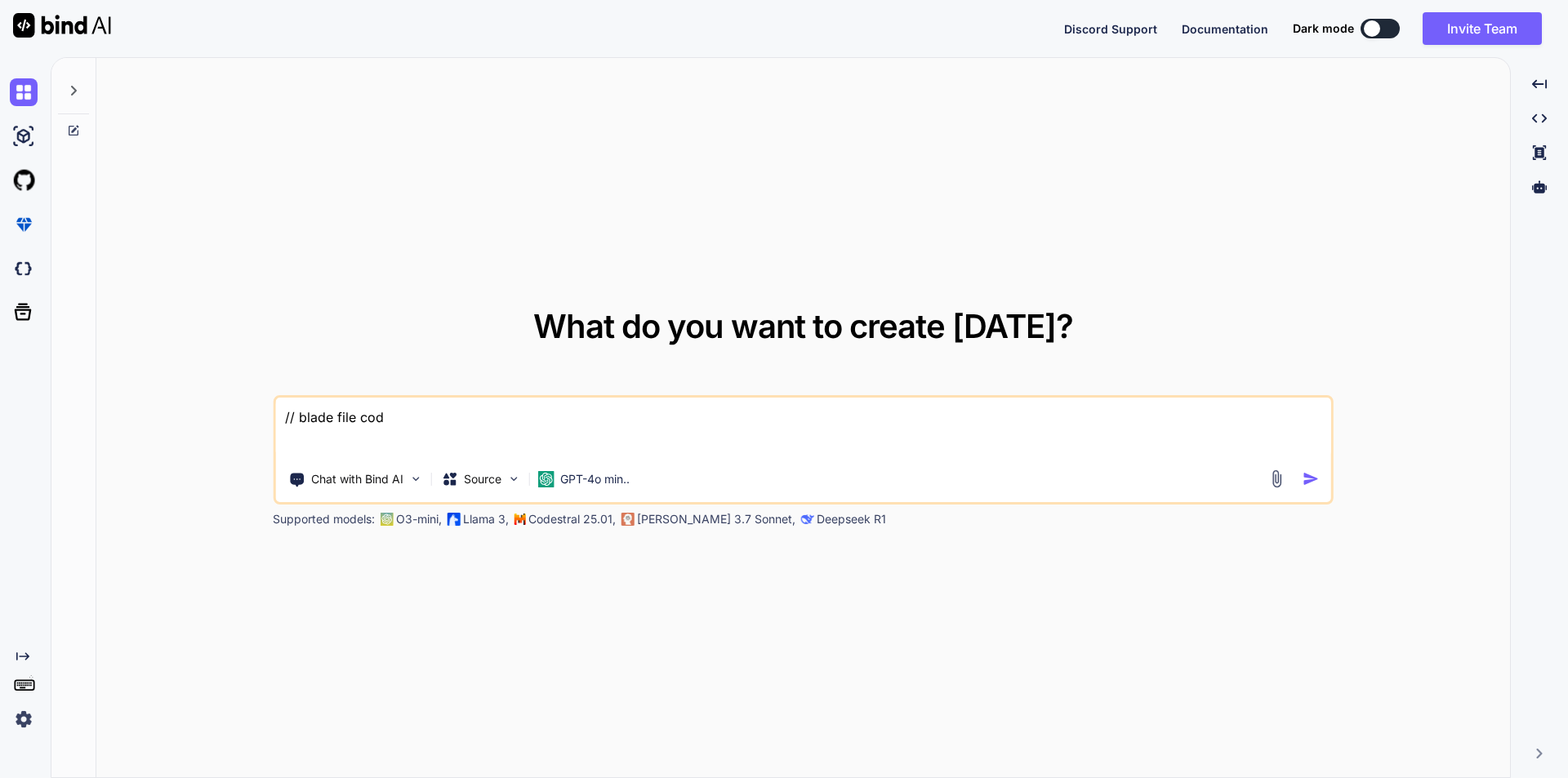
type textarea "x"
type textarea "// blade file code"
type textarea "x"
click at [298, 448] on textarea "// blade file code" at bounding box center [803, 428] width 1056 height 61
paste textarea "@extends('layouts.single-conference-master') @section('content') <section id="c…"
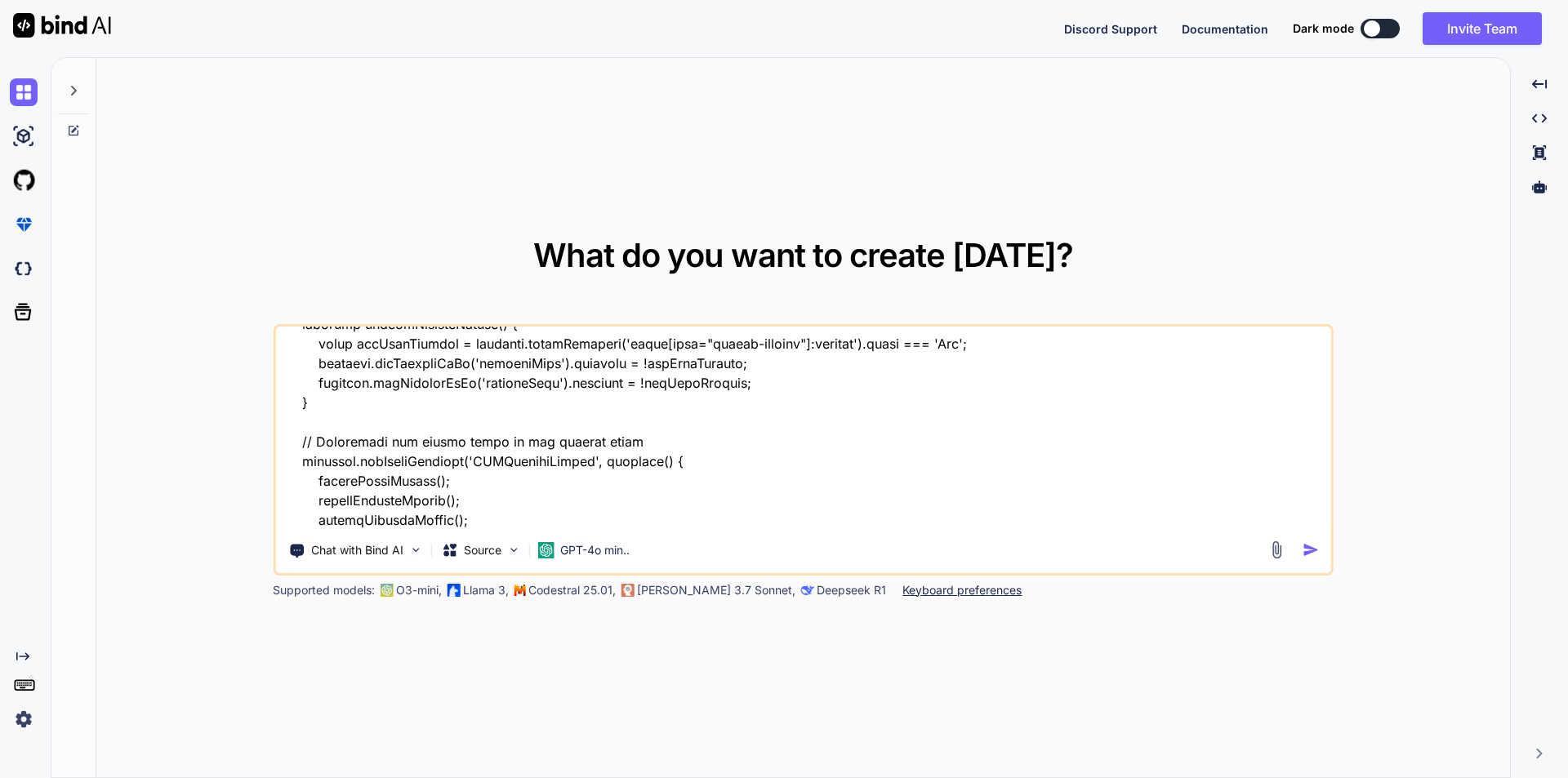
scroll to position [3296, 0]
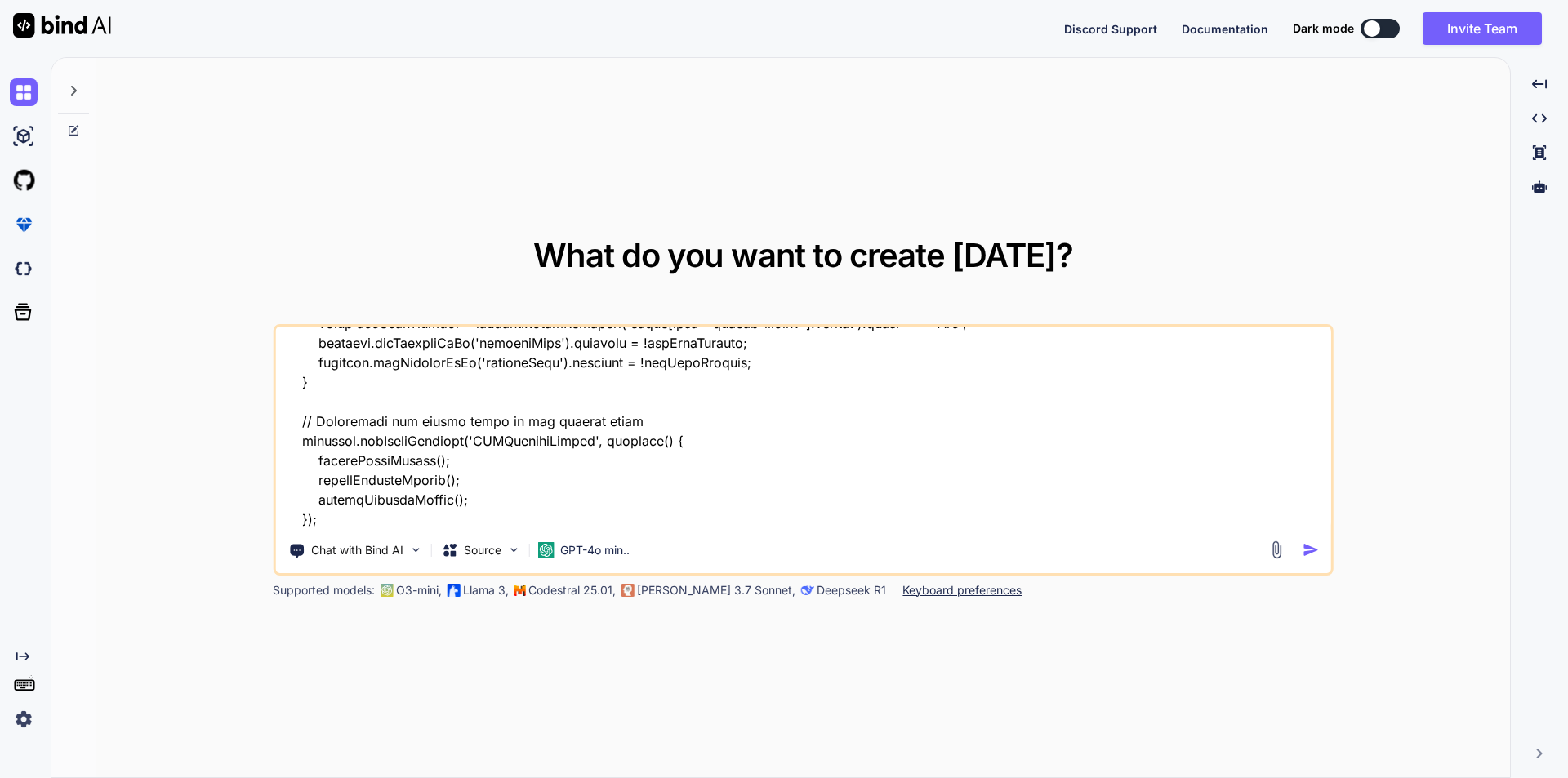
click at [294, 521] on textarea at bounding box center [803, 428] width 1056 height 202
paste textarea "public function displaySiteSetting(Request $request) { $conferenceId = getSingl…"
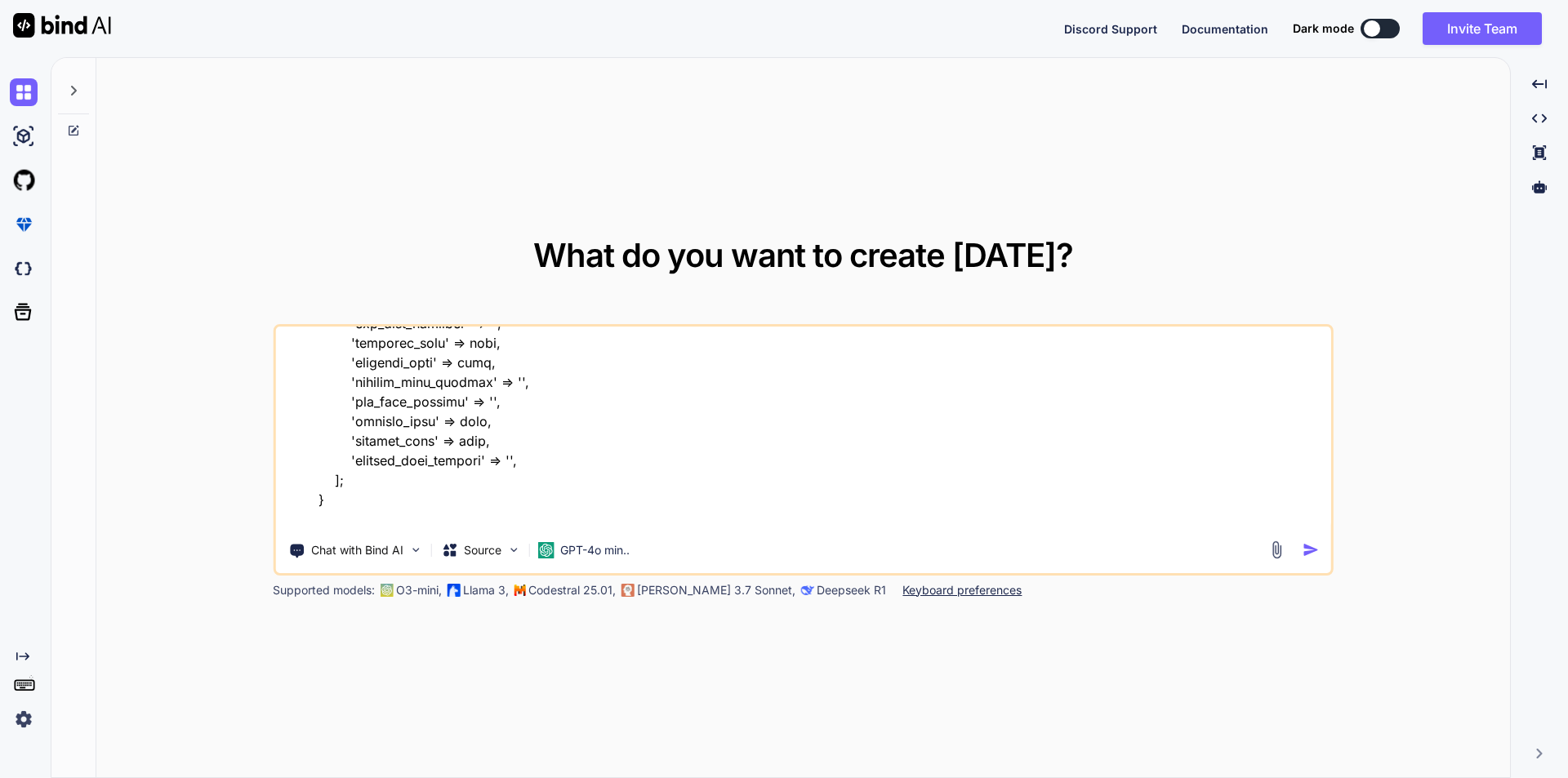
scroll to position [3786, 0]
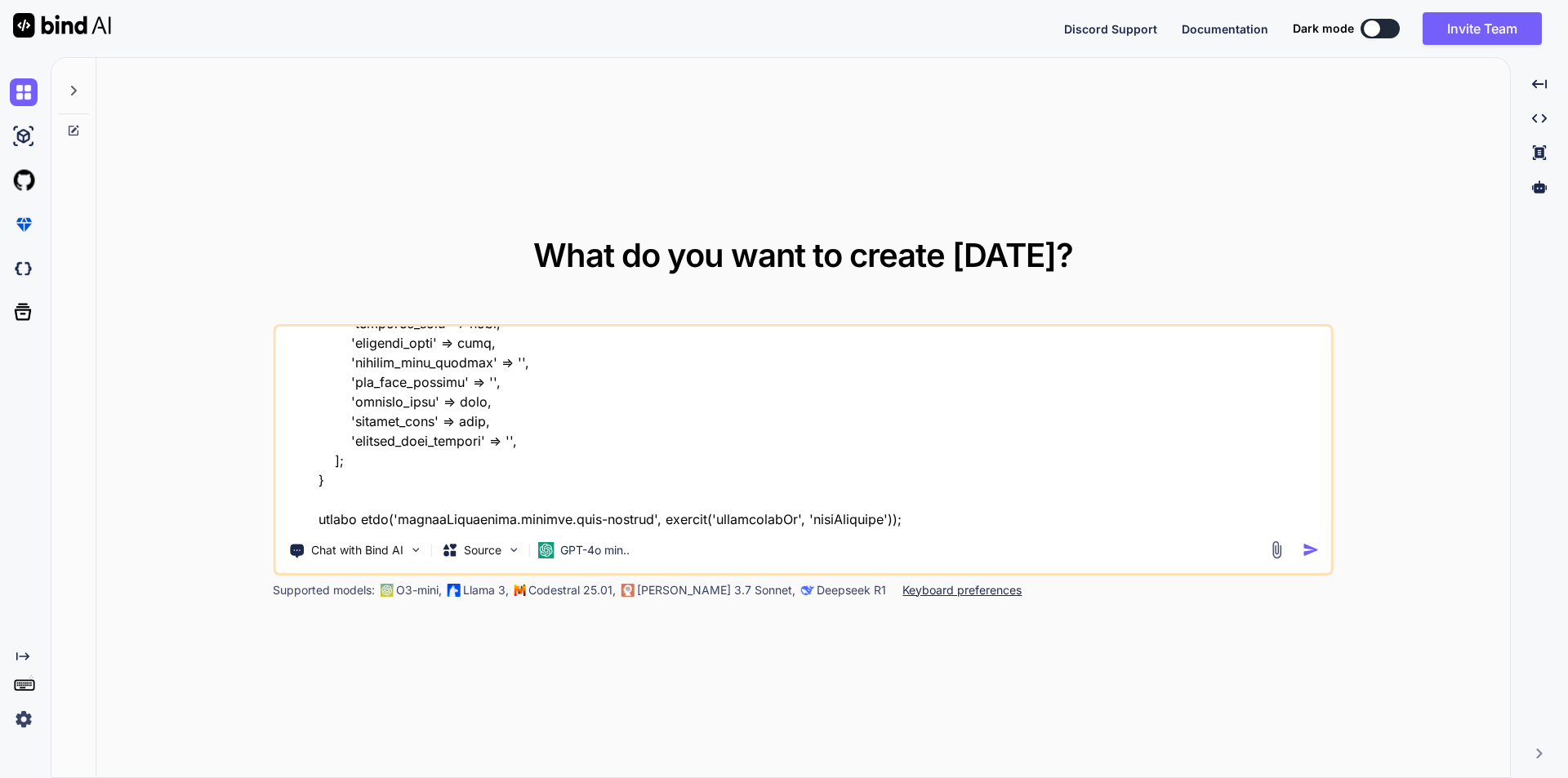
click at [303, 500] on textarea at bounding box center [803, 428] width 1056 height 202
paste textarea "public function storeSiteSetting(Request $request) { $rules = [ 'active-site-ba…"
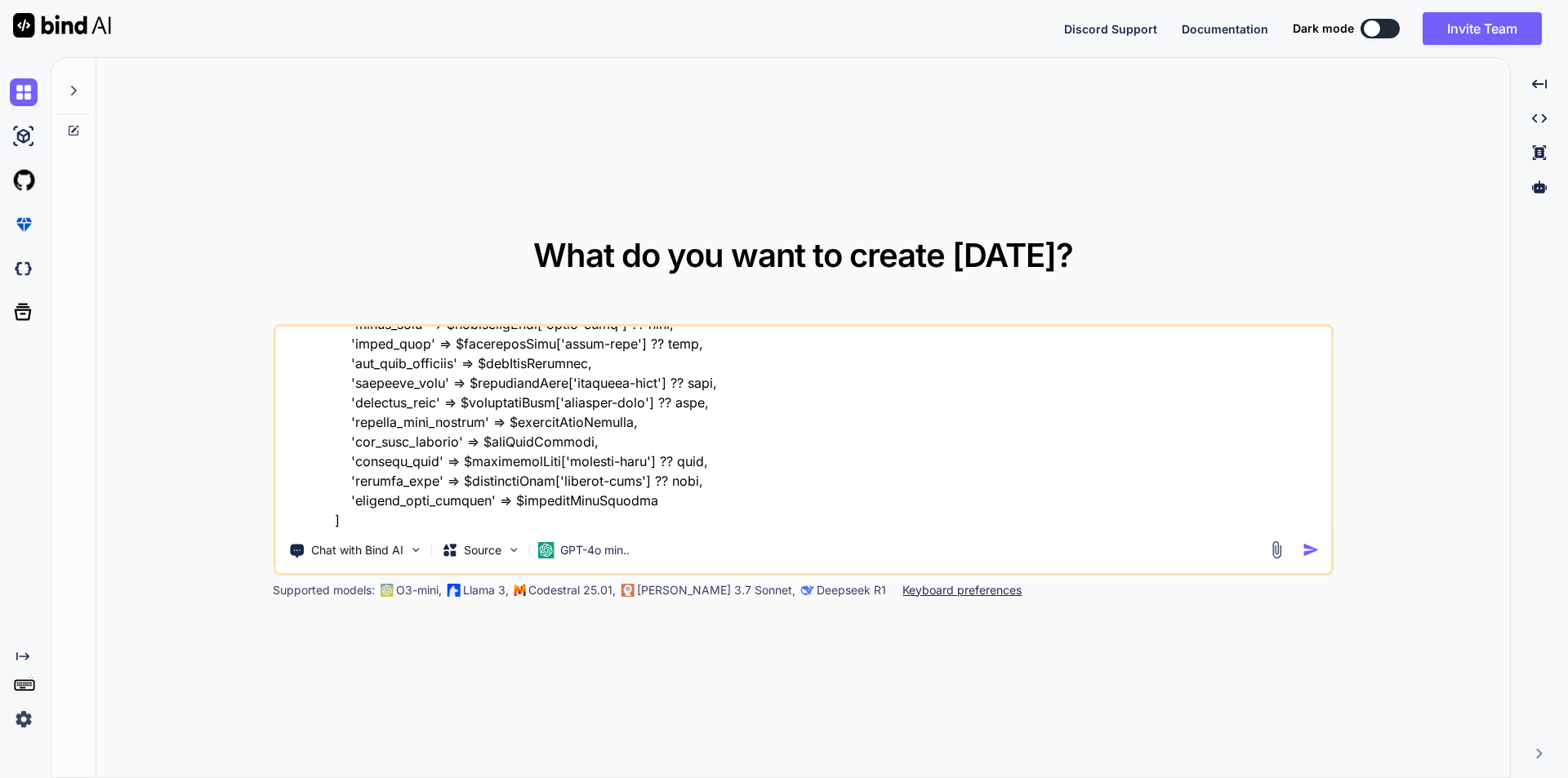
scroll to position [5079, 0]
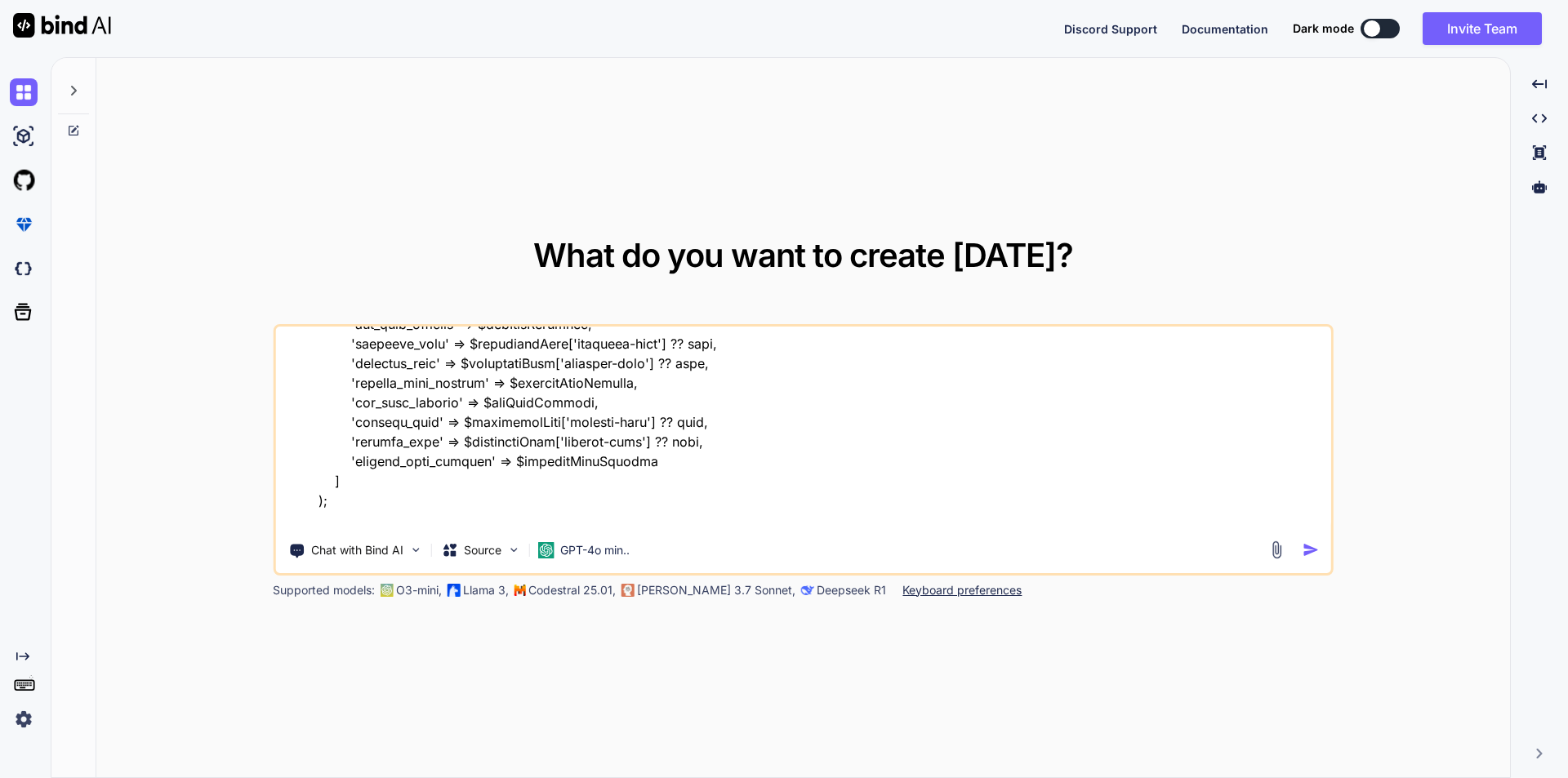
type textarea "// blade file code @extends('layouts.single-conference-master') @section('conte…"
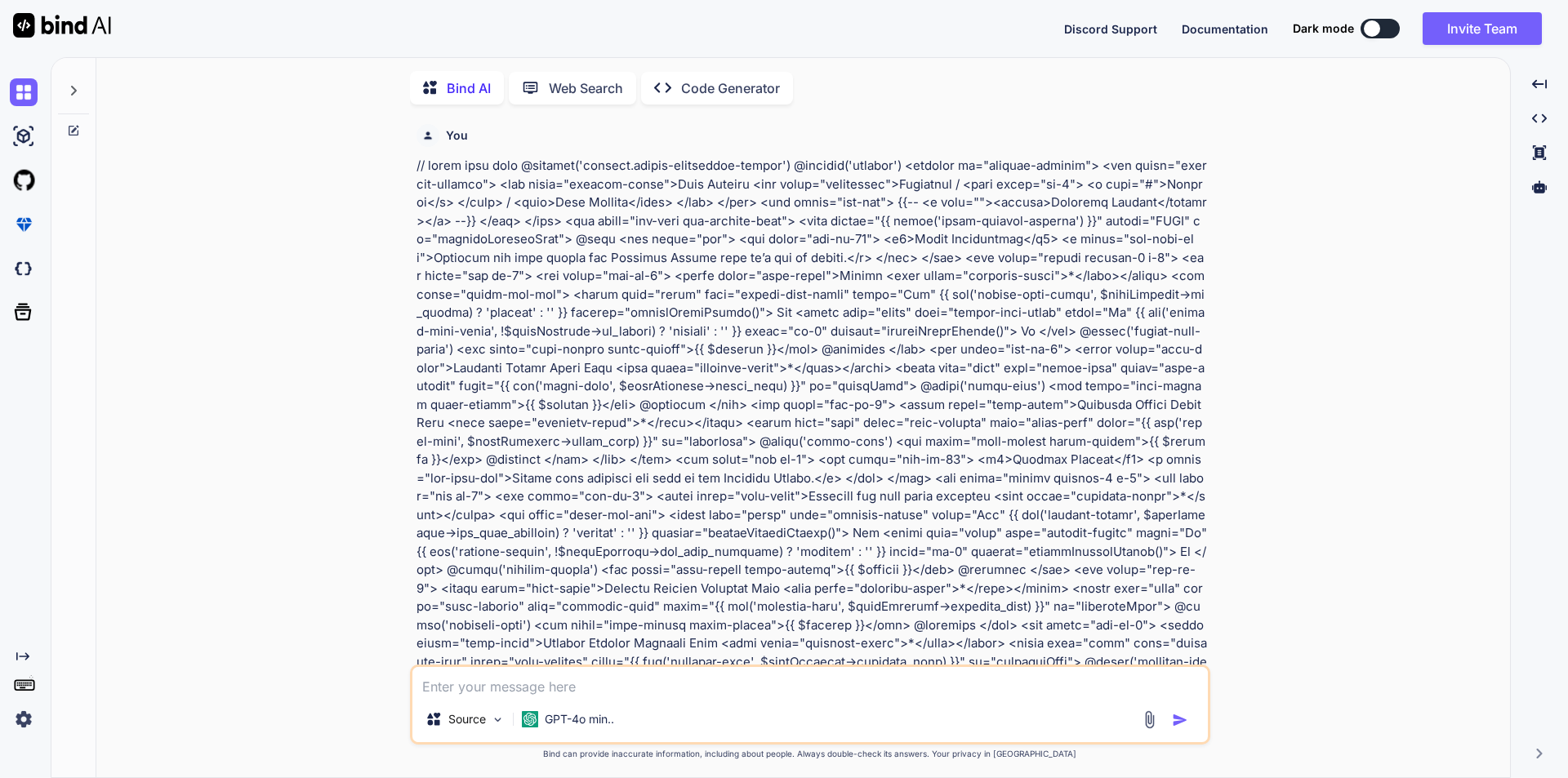
scroll to position [7, 0]
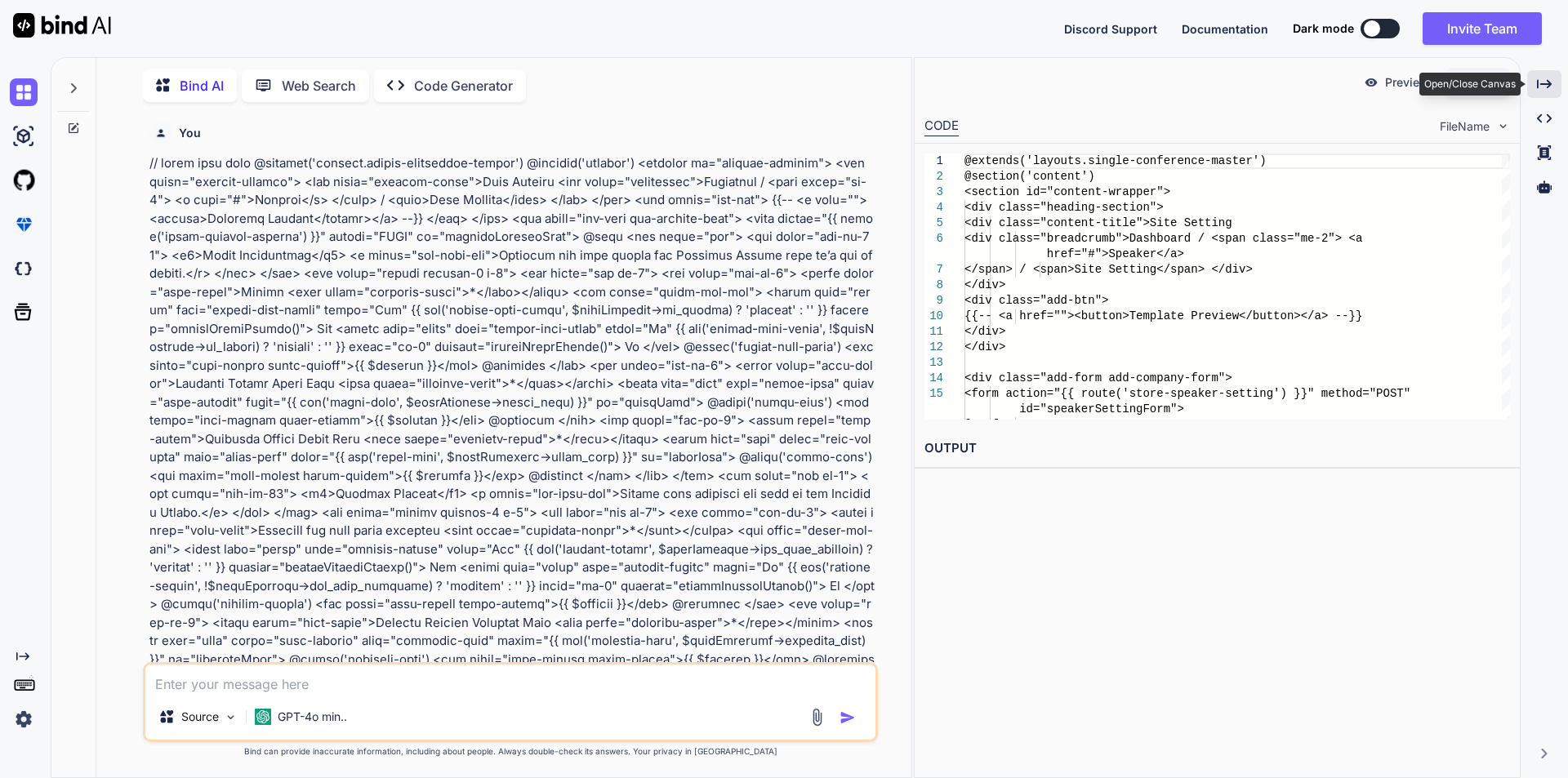
click at [1533, 87] on div "Created with Pixso." at bounding box center [1544, 84] width 34 height 28
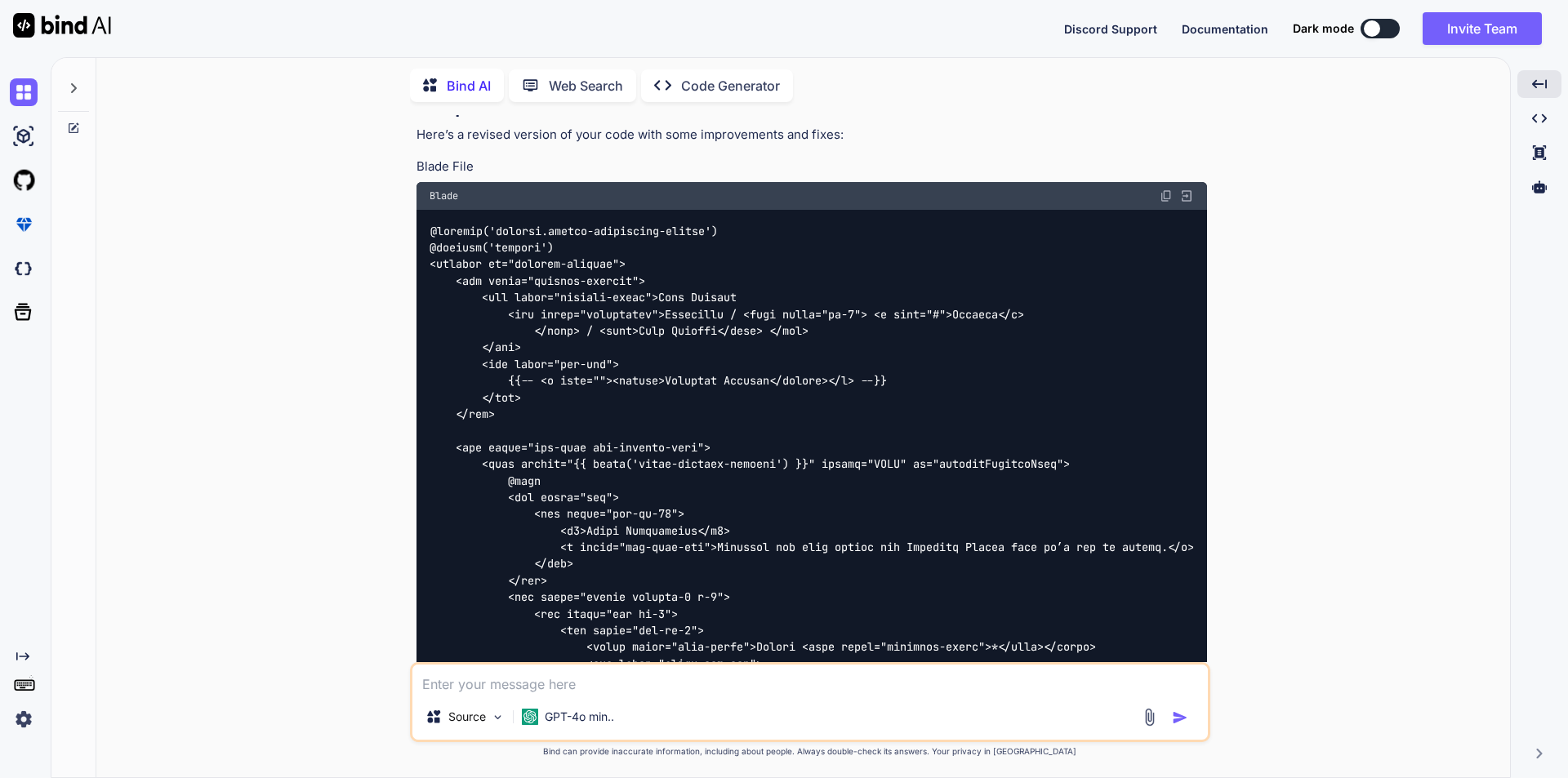
scroll to position [2138, 0]
click at [1161, 196] on img at bounding box center [1166, 195] width 13 height 13
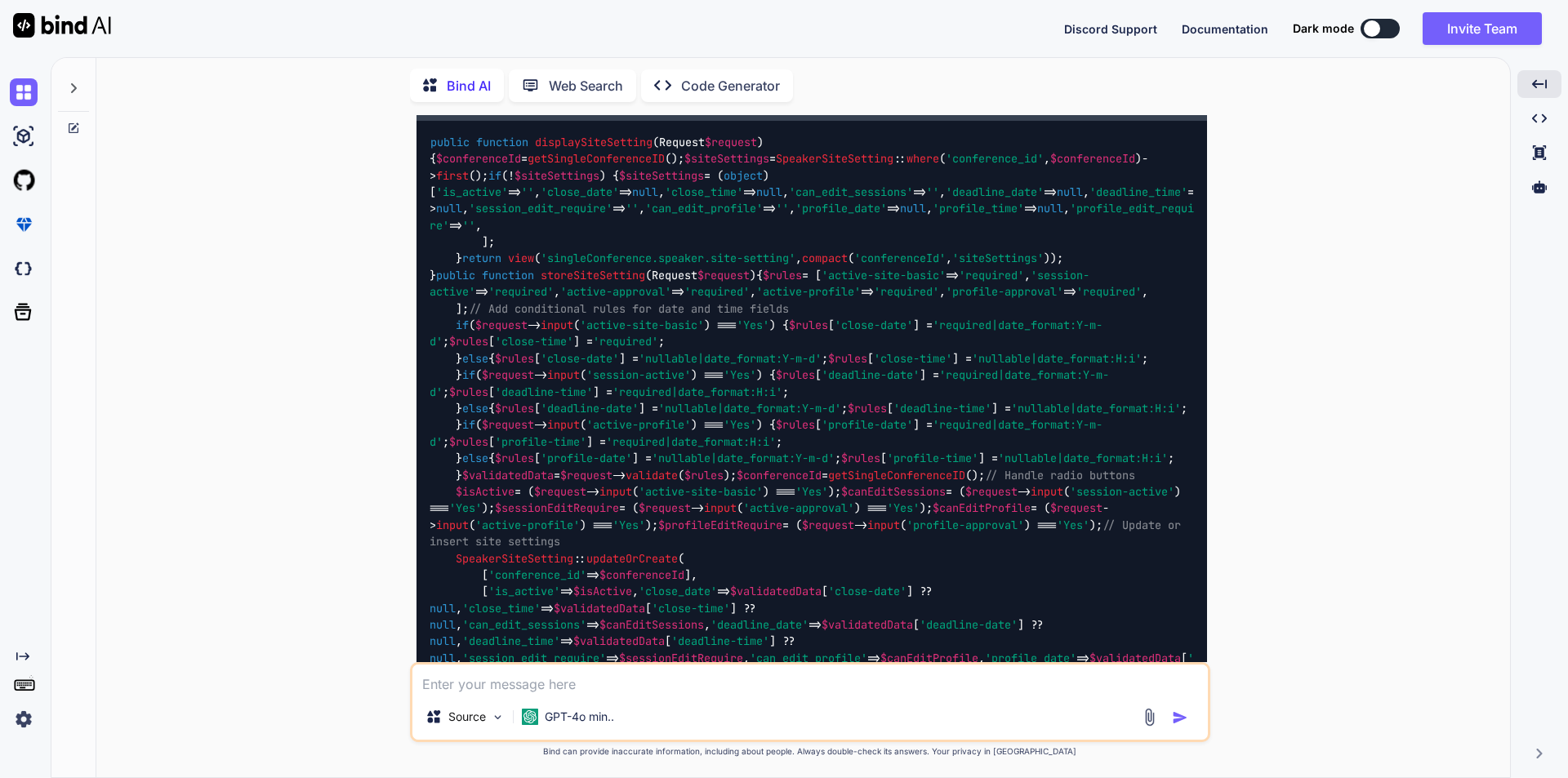
scroll to position [5406, 0]
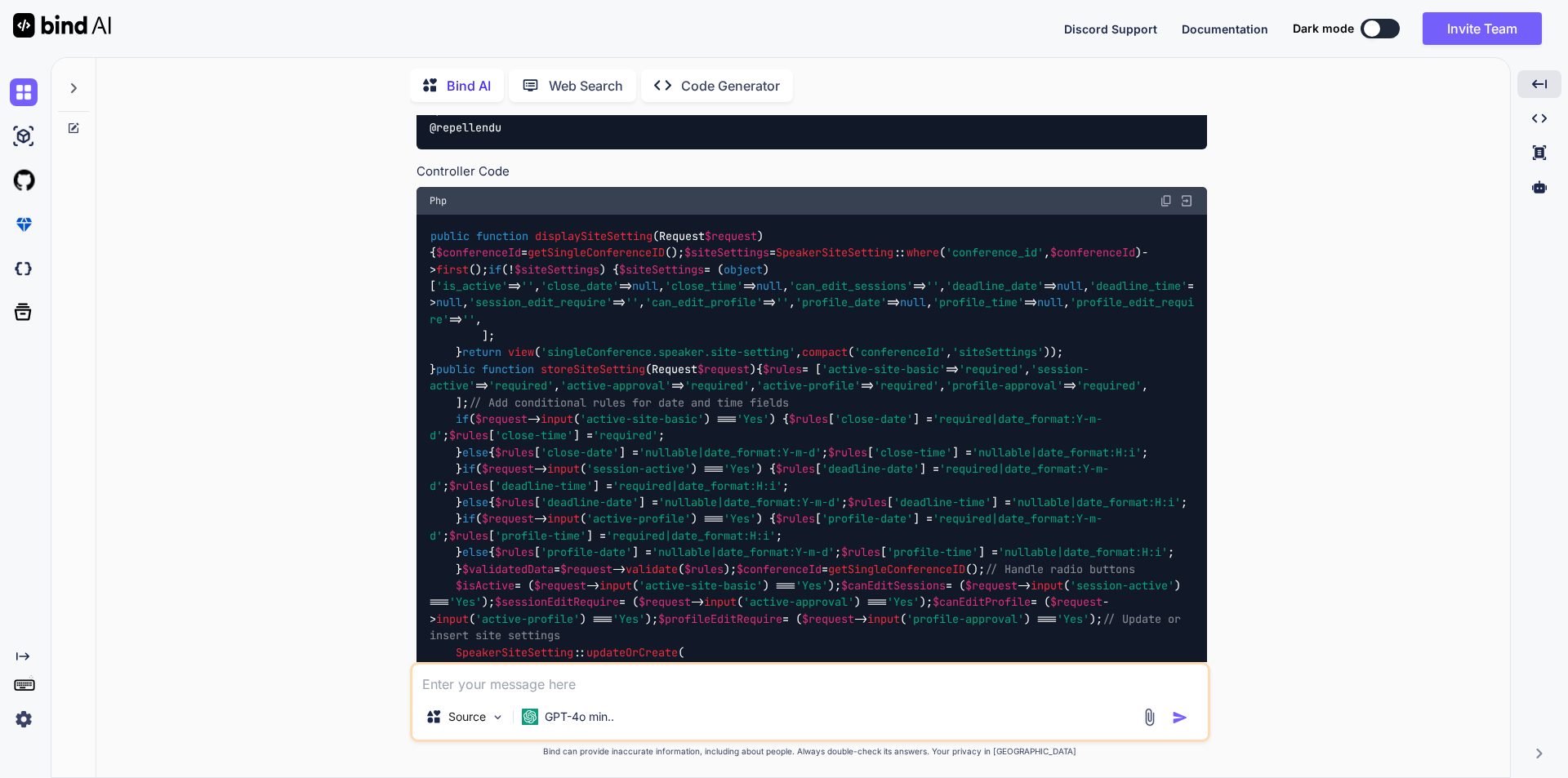
click at [1167, 208] on img at bounding box center [1166, 201] width 13 height 13
click at [1162, 208] on img at bounding box center [1166, 201] width 13 height 13
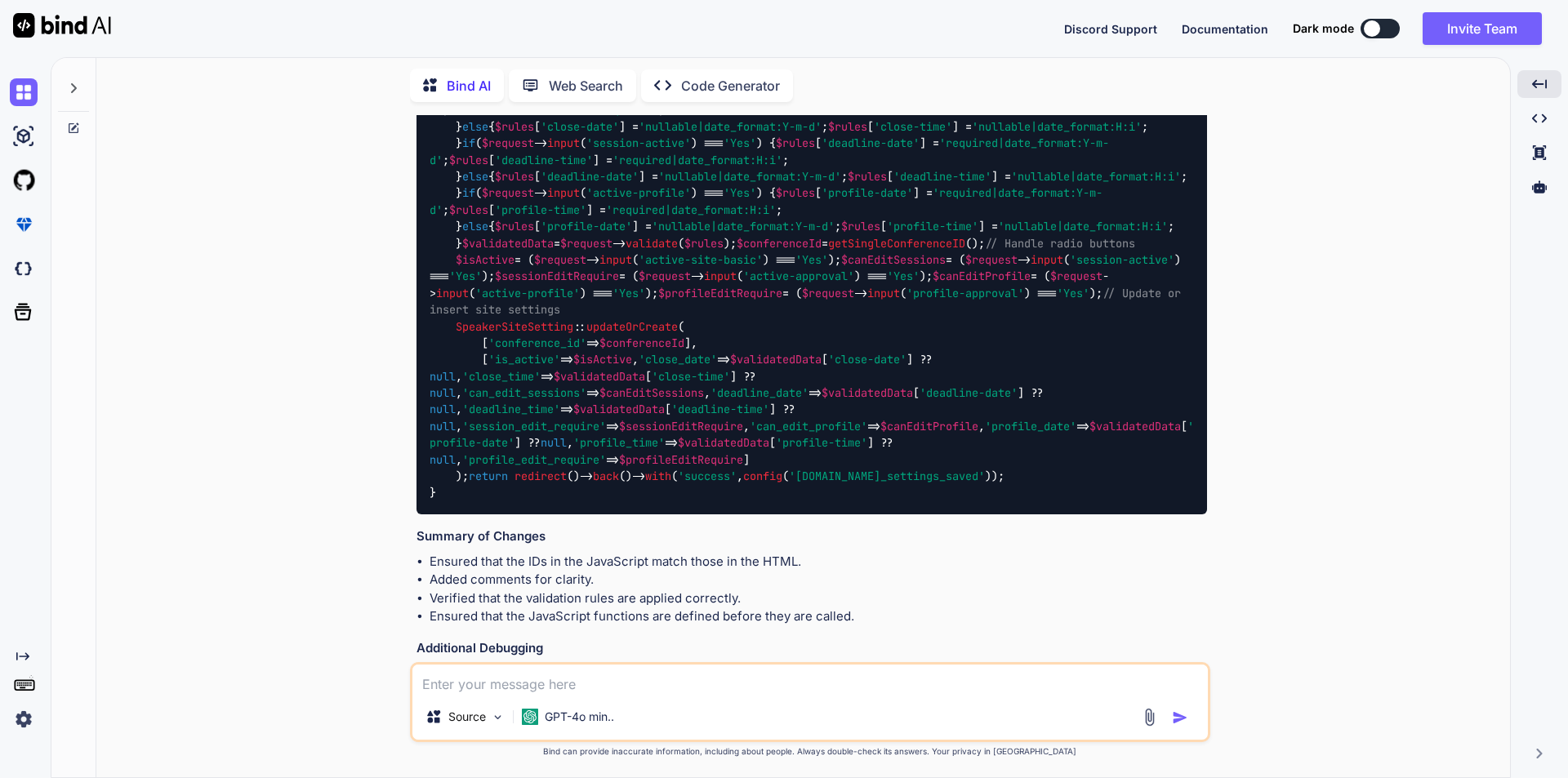
scroll to position [5732, 0]
drag, startPoint x: 430, startPoint y: 330, endPoint x: 508, endPoint y: 497, distance: 184.3
click at [508, 497] on code "public function displaySiteSetting ( Request $request ) { $conferenceId = getSi…" at bounding box center [811, 201] width 764 height 600
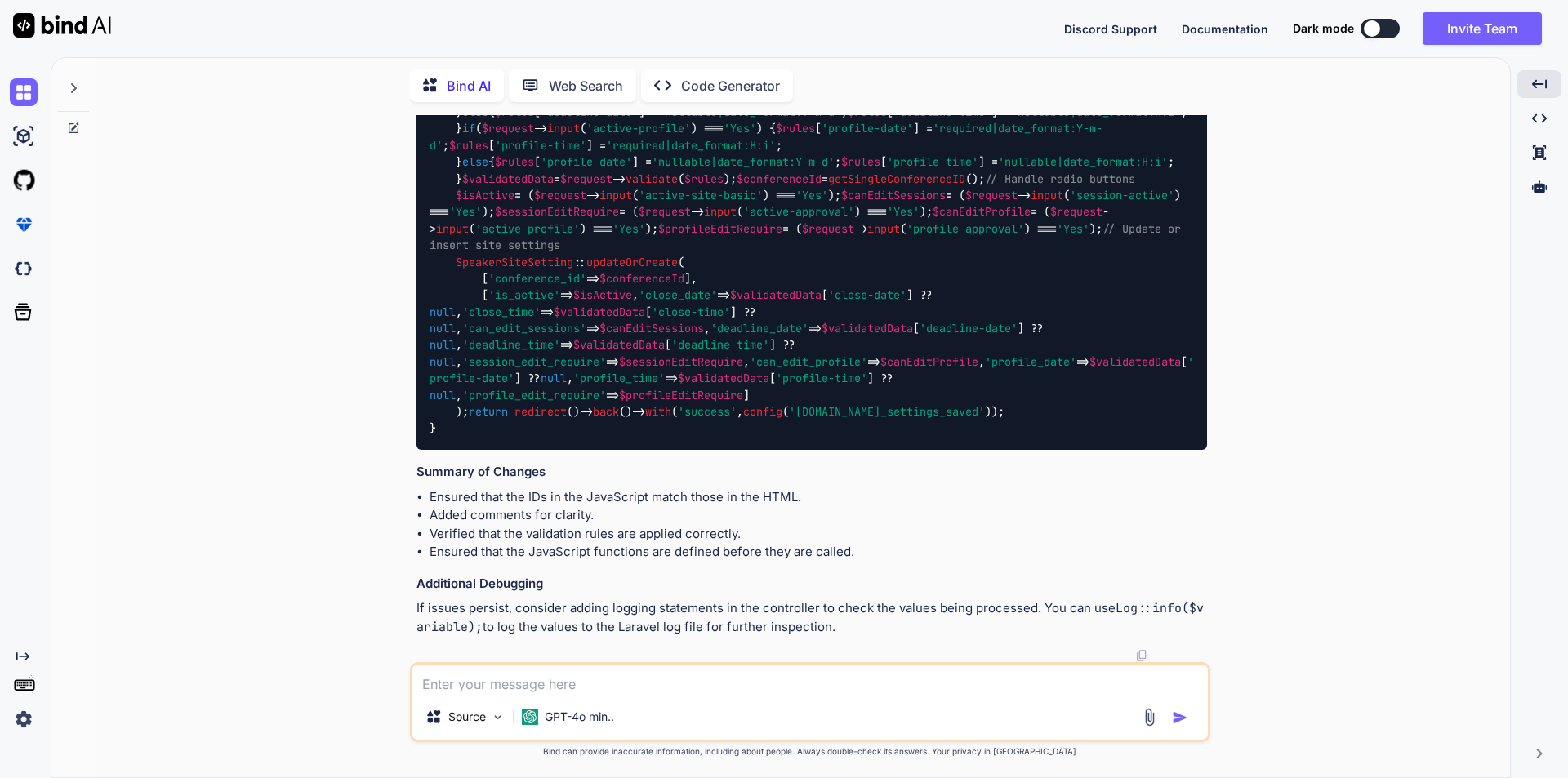
scroll to position [6712, 0]
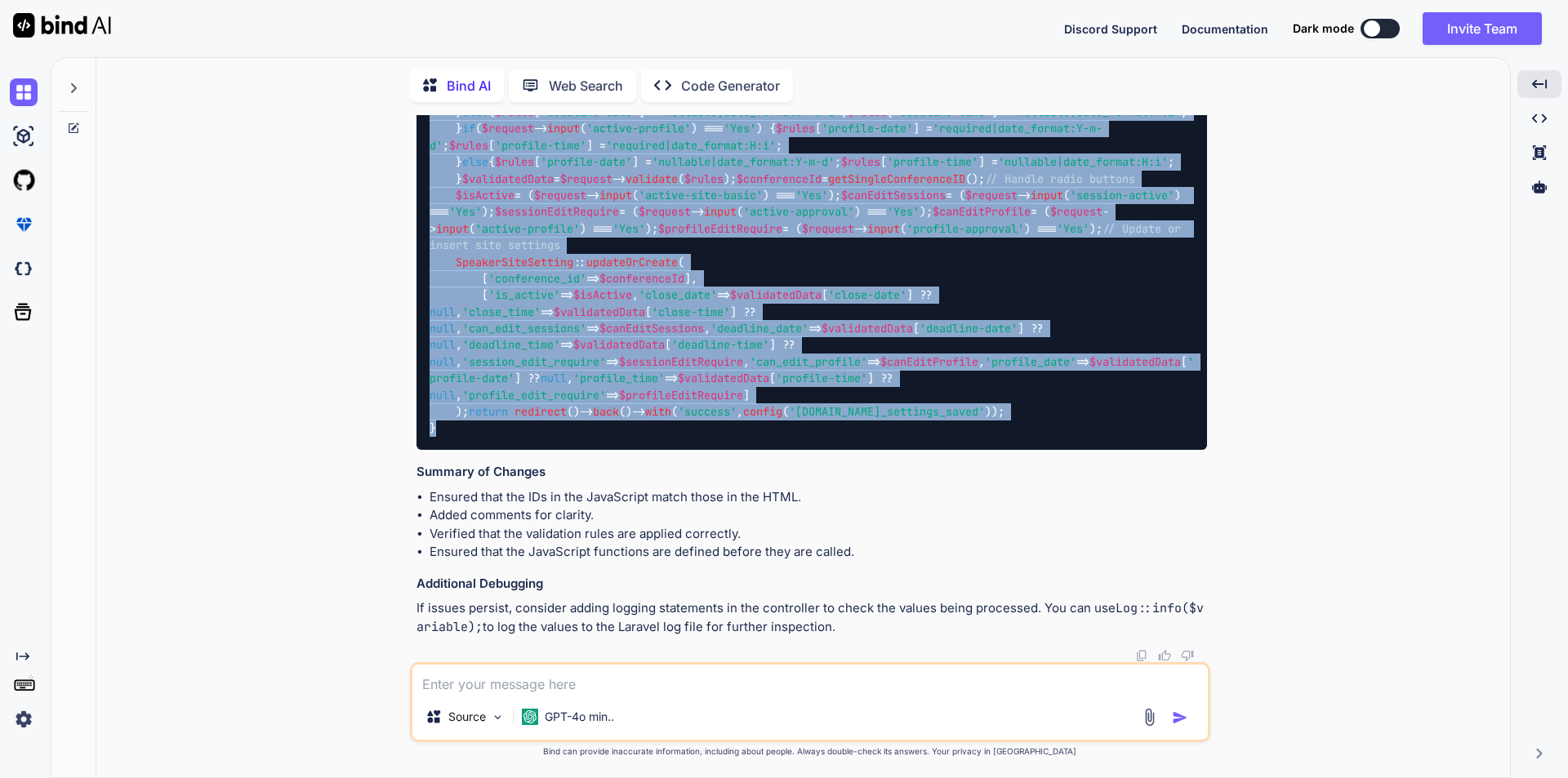
click at [434, 427] on code "public function displaySiteSetting ( Request $request ) { $conferenceId = getSi…" at bounding box center [811, 137] width 764 height 600
copy code "public function storeSiteSetting ( Request $request ) { $rules = [ 'active-site…"
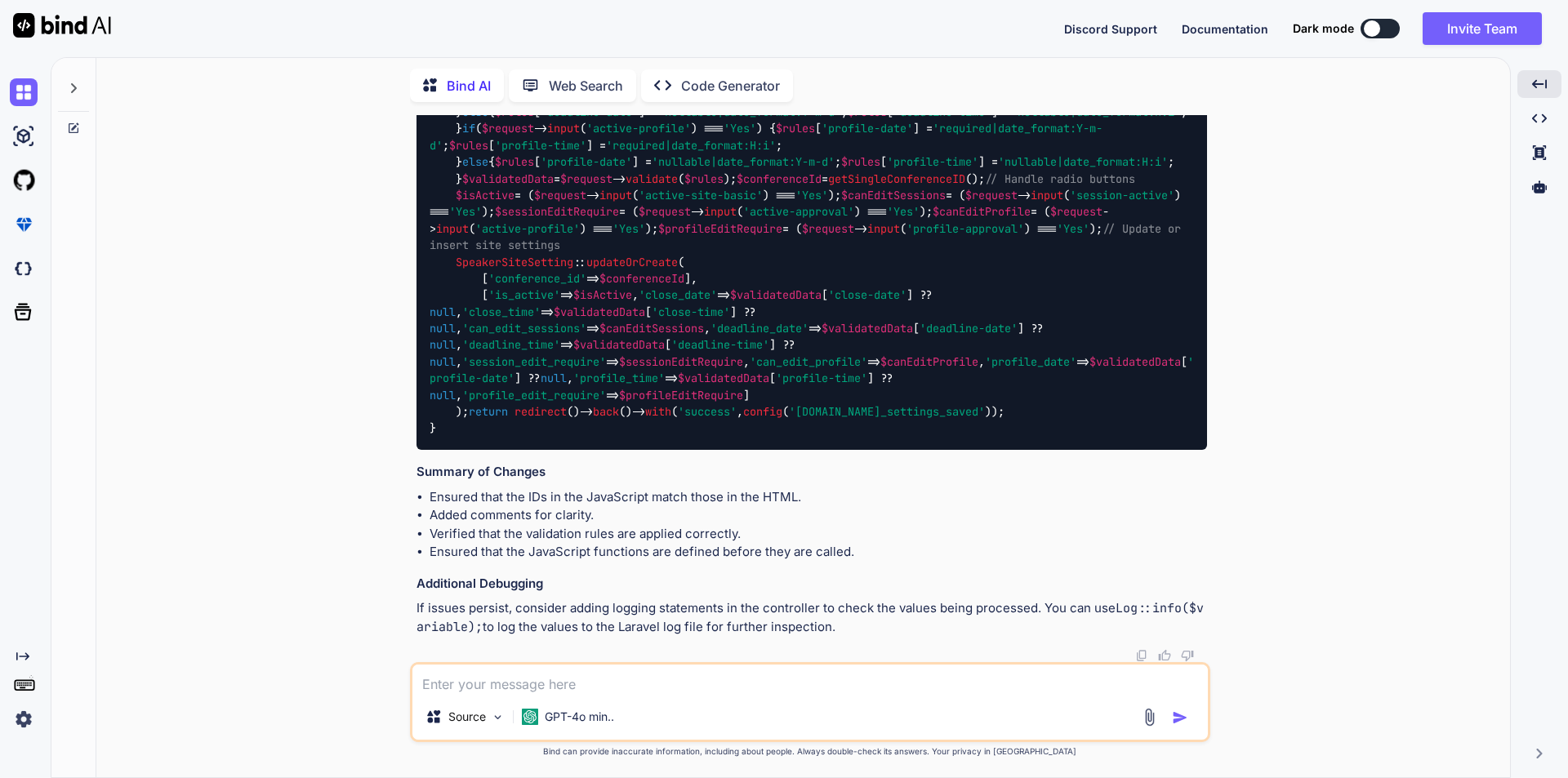
drag, startPoint x: 652, startPoint y: 684, endPoint x: 723, endPoint y: 711, distance: 76.0
click at [652, 687] on textarea at bounding box center [810, 679] width 795 height 29
paste textarea "The deadline-time field must match the format H:i."
type textarea "getting error as: The deadline-time field must match the format H:i. while upda…"
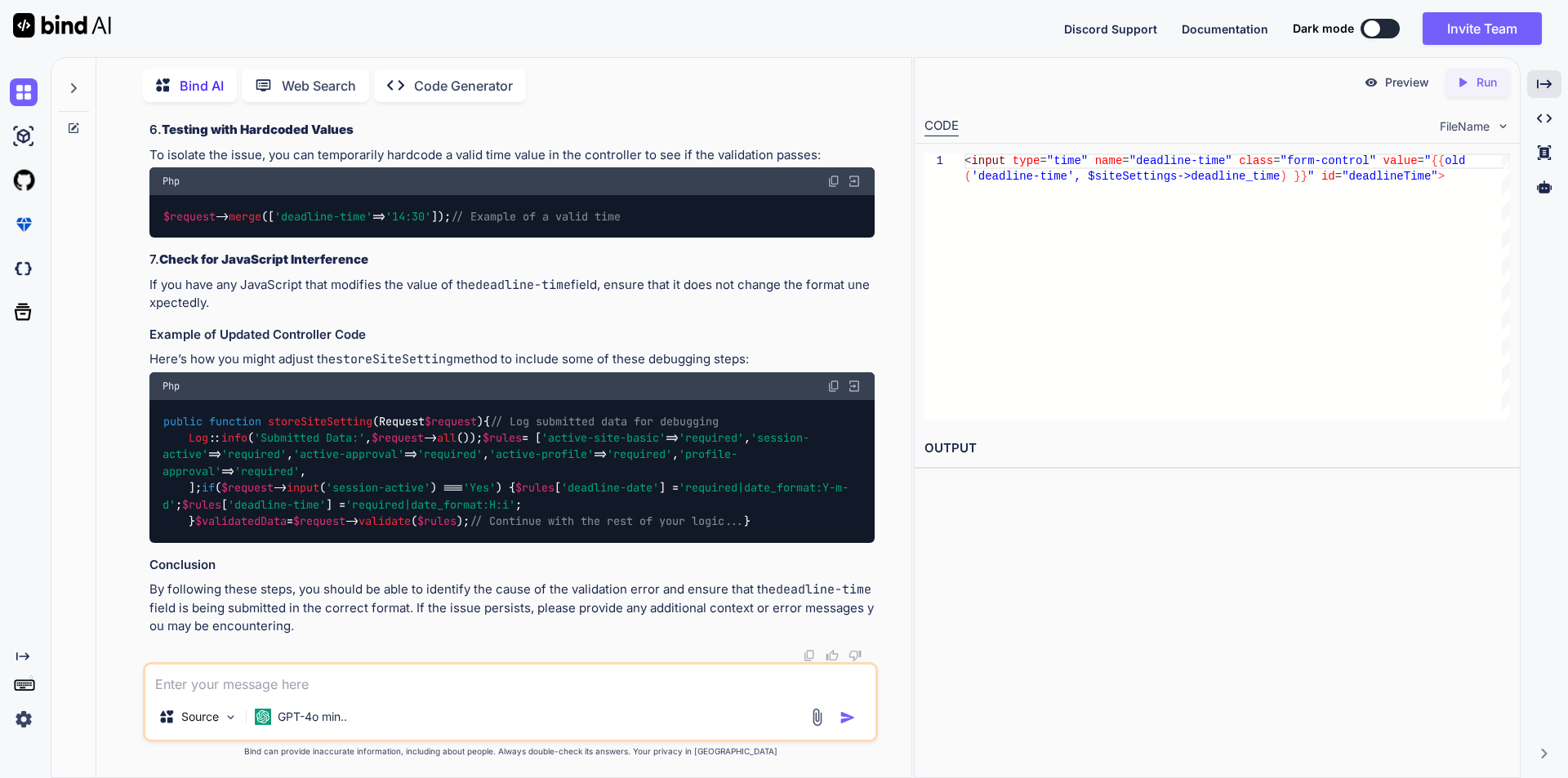
scroll to position [7588, 0]
drag, startPoint x: 332, startPoint y: 319, endPoint x: 417, endPoint y: 318, distance: 85.0
copy span "deadline-time"
drag, startPoint x: 518, startPoint y: 336, endPoint x: 166, endPoint y: 321, distance: 352.3
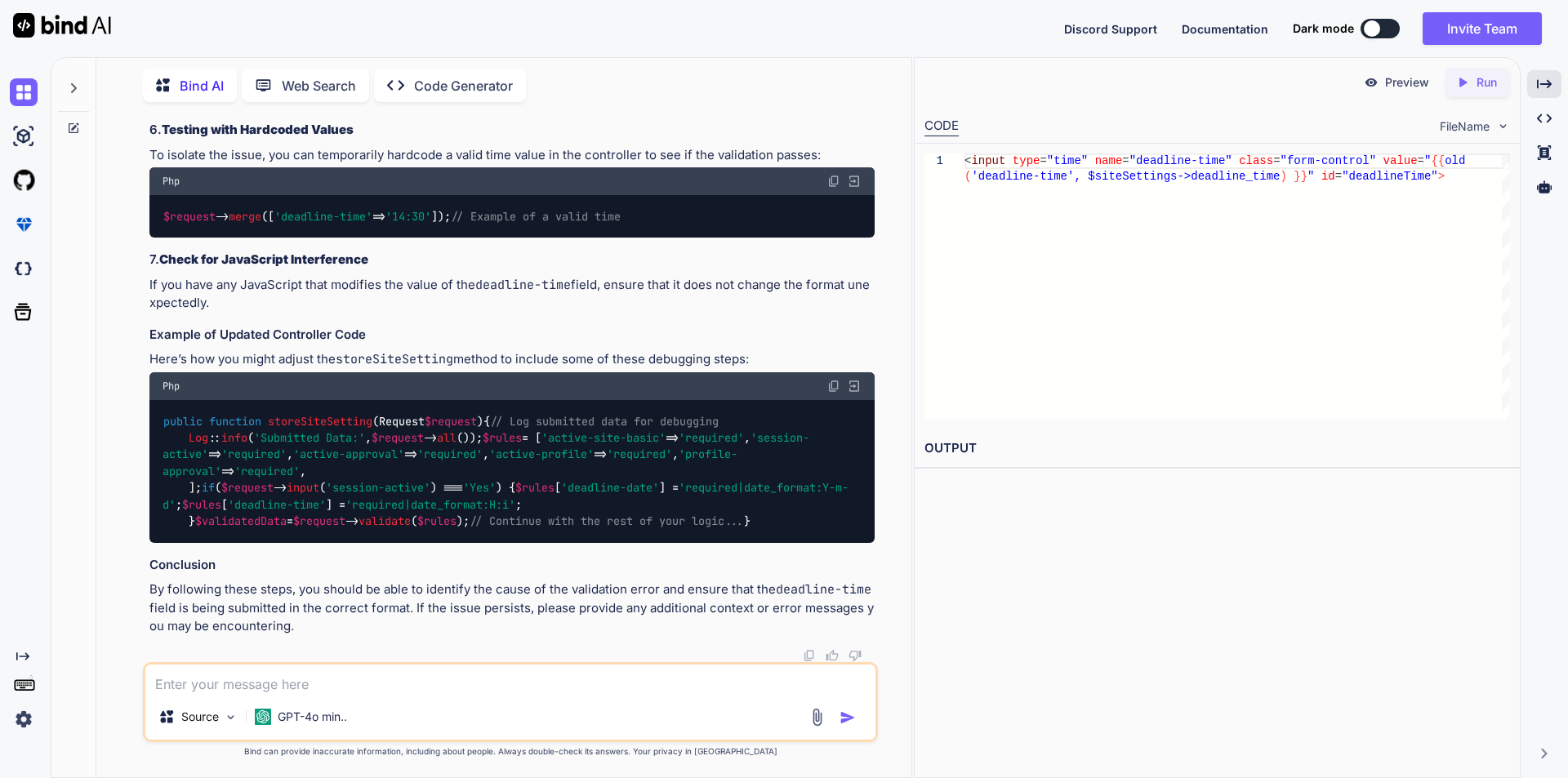
copy span "< input type = "time" name = "deadline-time" class = "form-control" value = "{{…"
